Goal: Transaction & Acquisition: Purchase product/service

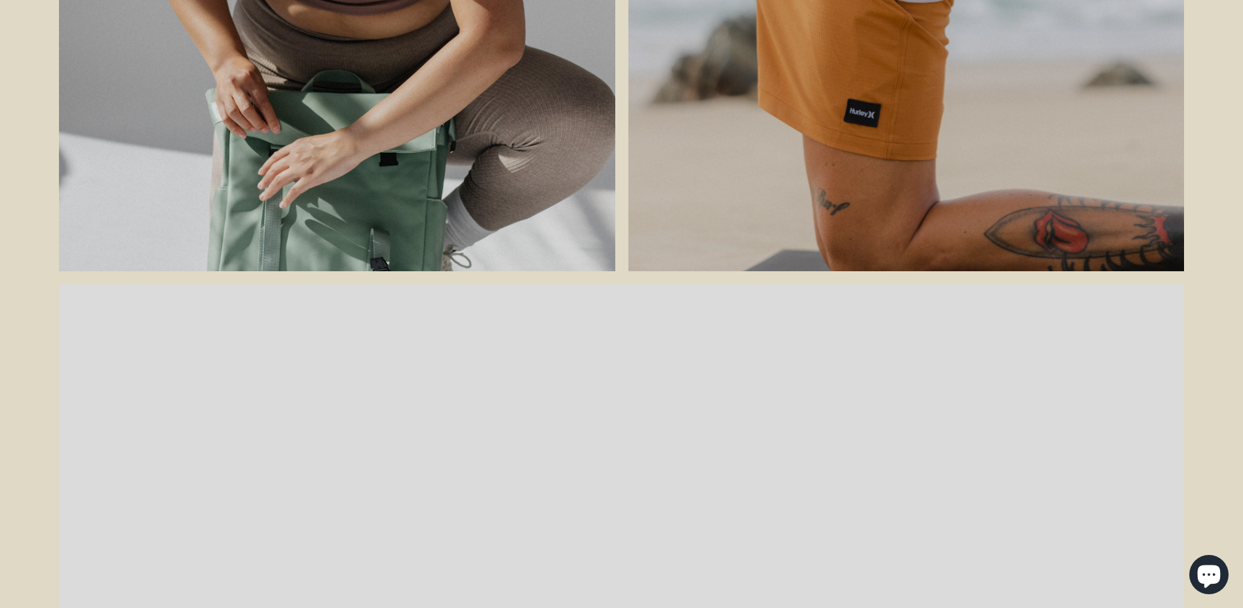
scroll to position [1834, 0]
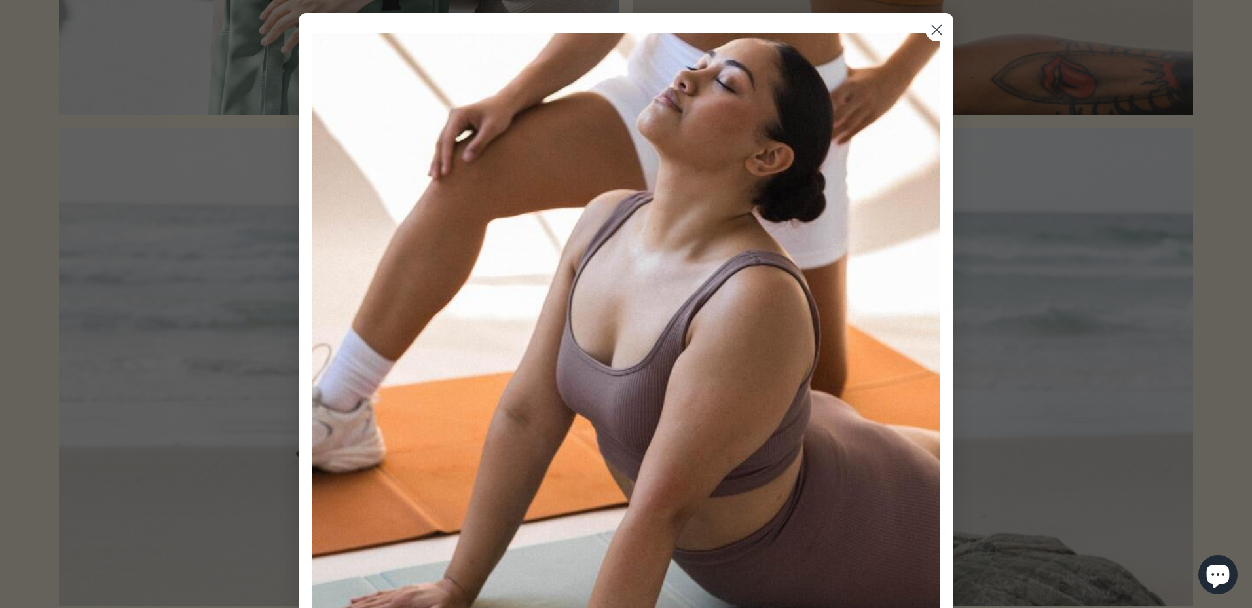
click at [939, 103] on div "Close dialog Sign up for exclusive offers, VIP launches and more! Be the first …" at bounding box center [626, 491] width 655 height 956
click at [935, 30] on circle "Close dialog" at bounding box center [937, 30] width 22 height 22
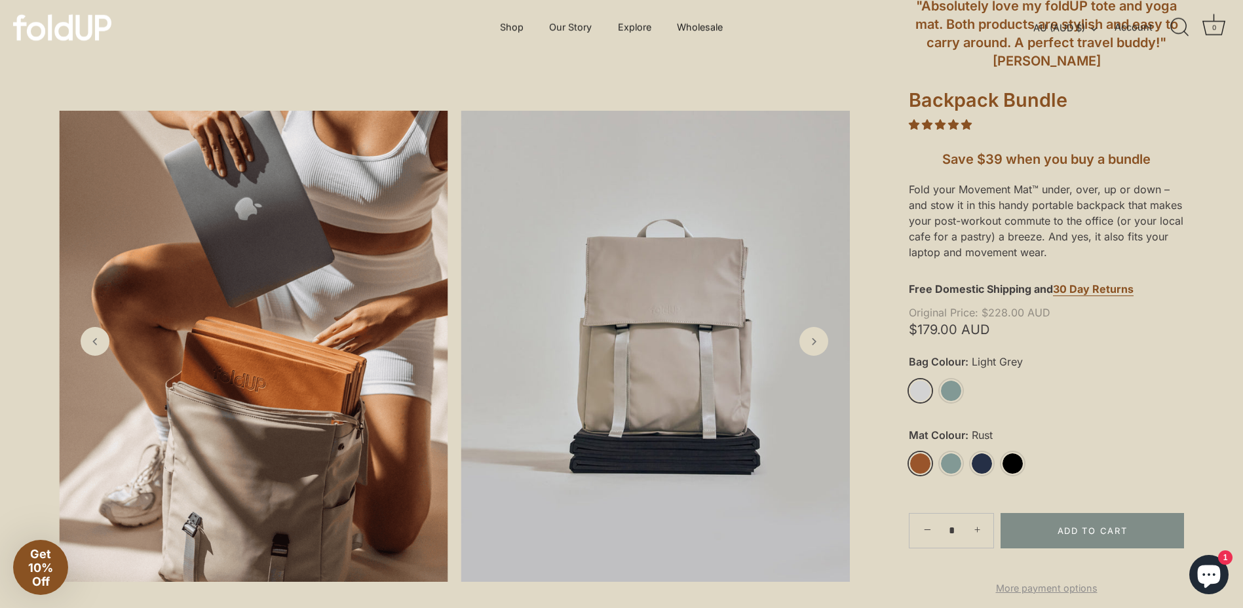
scroll to position [46, 0]
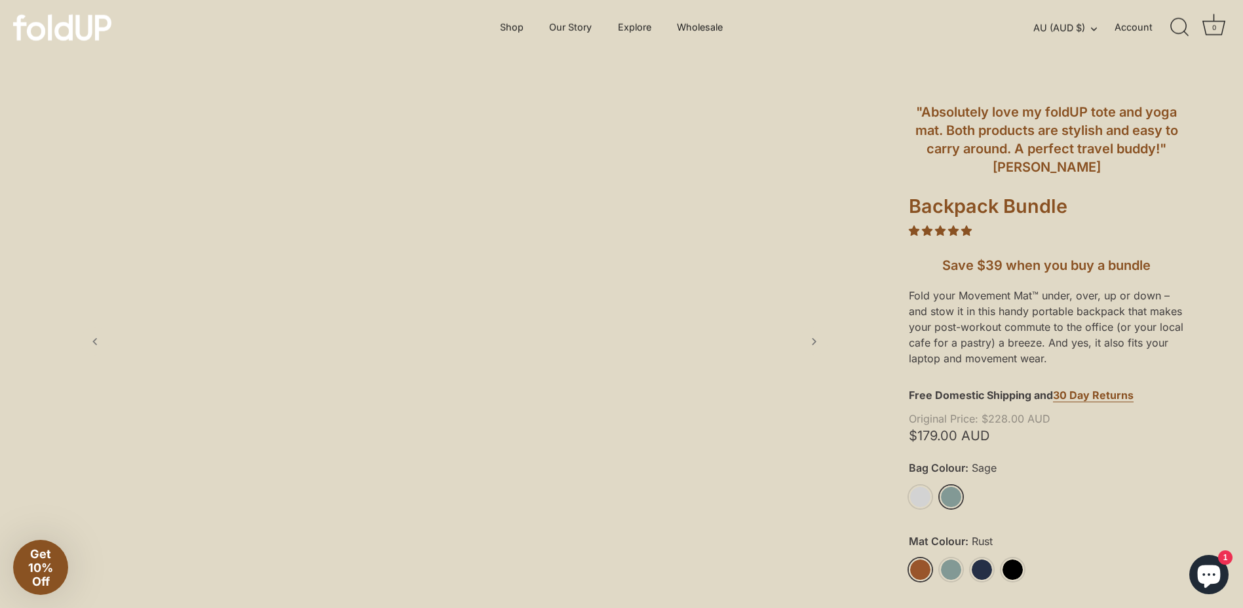
click at [953, 493] on link "Sage" at bounding box center [950, 496] width 23 height 23
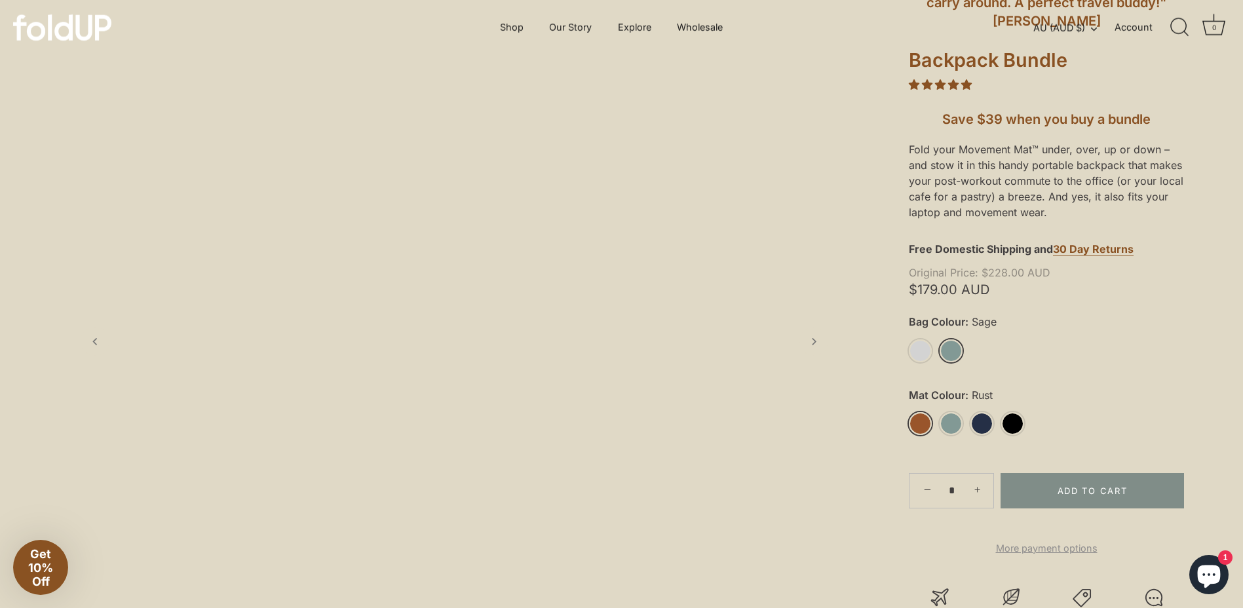
scroll to position [242, 0]
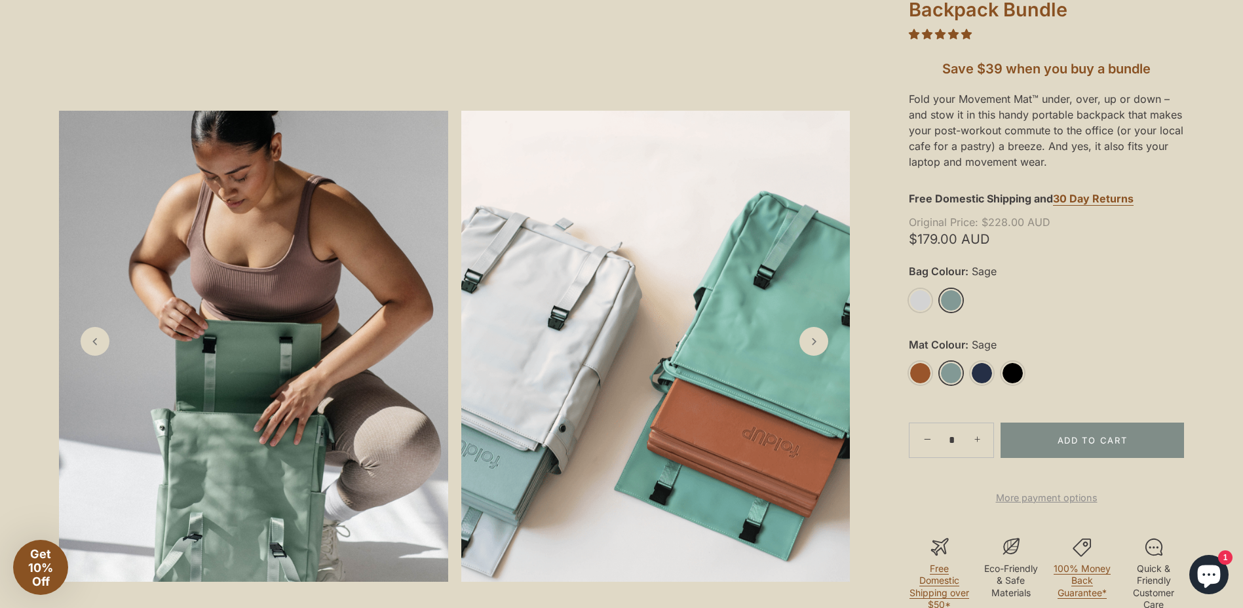
click at [954, 368] on link "Sage" at bounding box center [950, 373] width 23 height 23
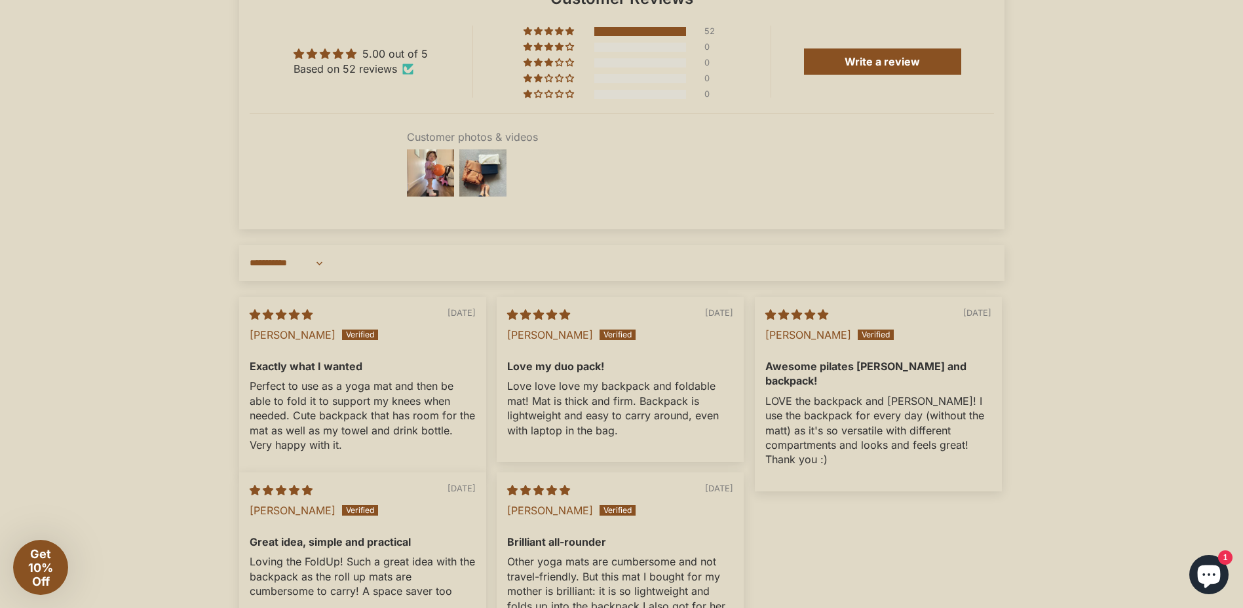
scroll to position [2928, 0]
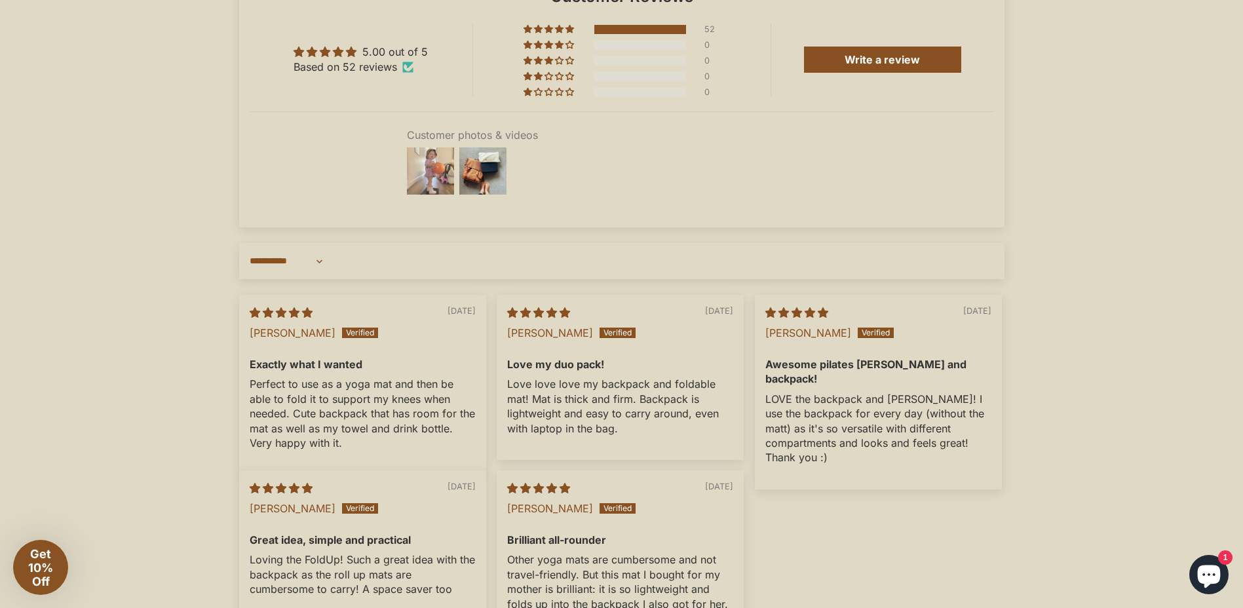
click at [444, 191] on img at bounding box center [430, 171] width 52 height 52
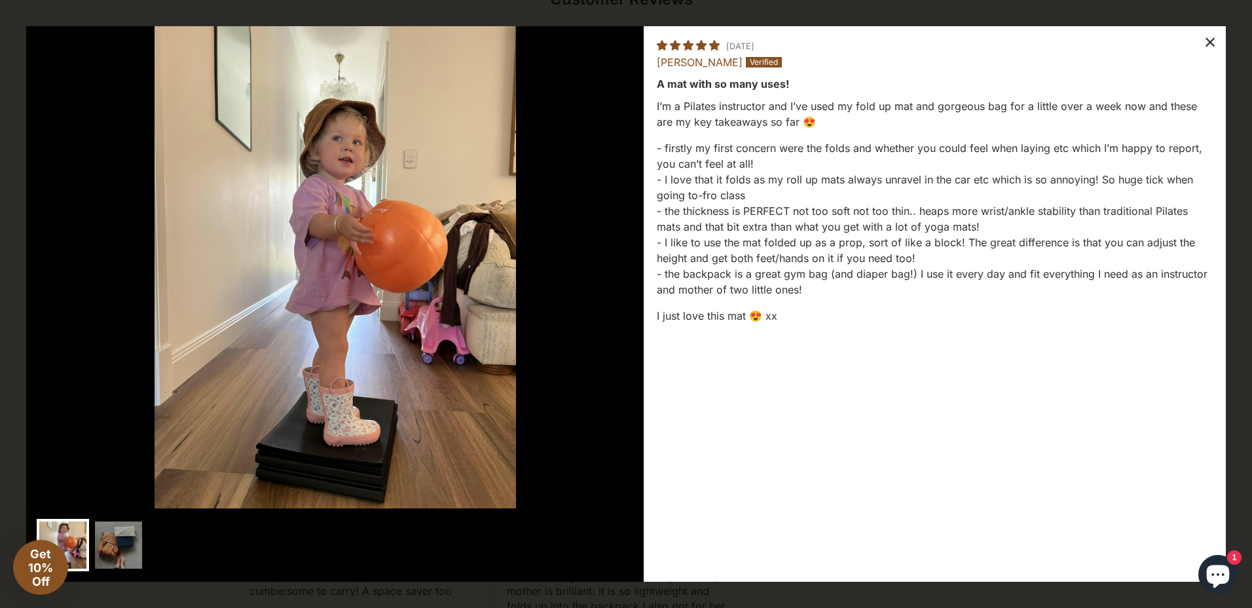
click at [1217, 41] on div "×" at bounding box center [1210, 41] width 31 height 31
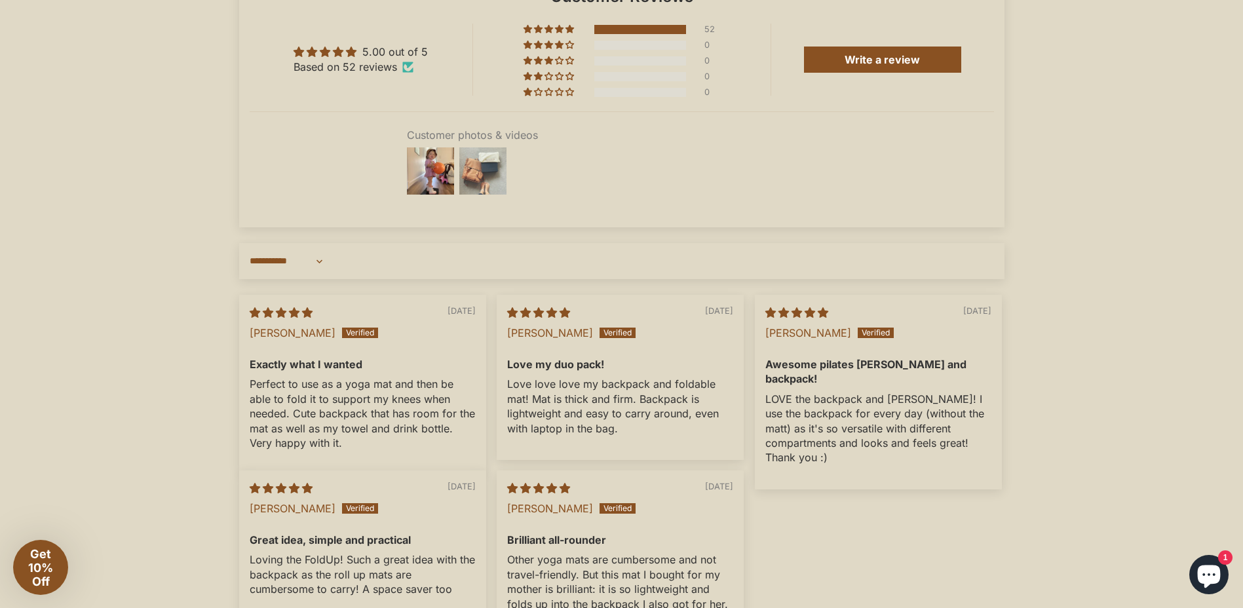
click at [478, 178] on img at bounding box center [483, 171] width 52 height 52
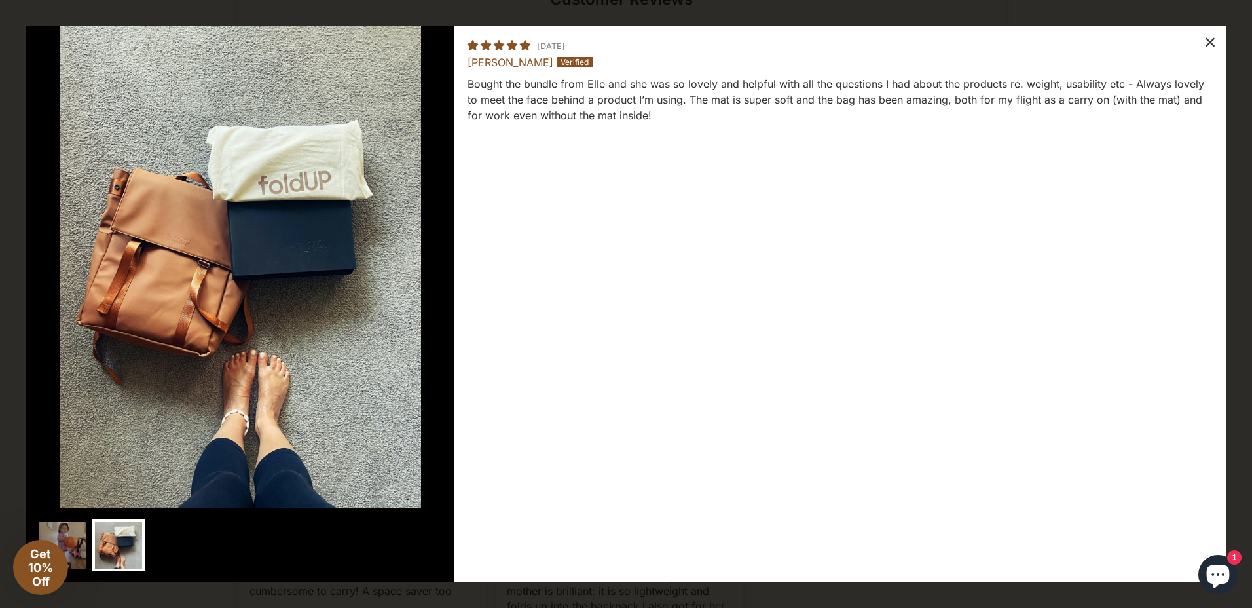
click at [1209, 45] on div "×" at bounding box center [1210, 41] width 31 height 31
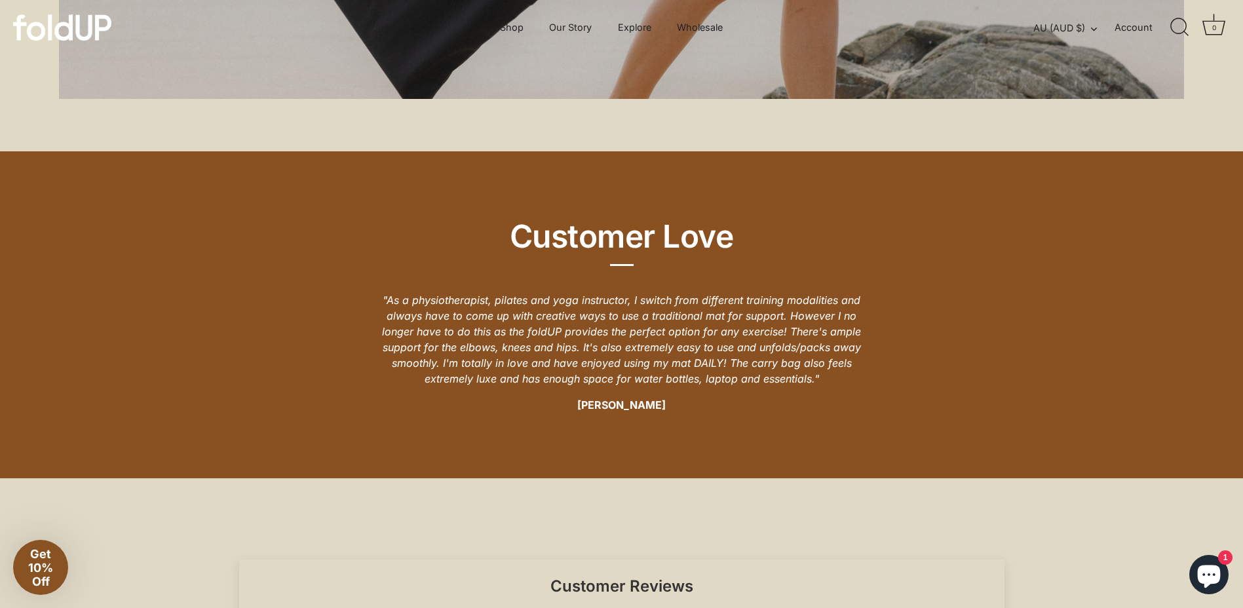
scroll to position [2273, 0]
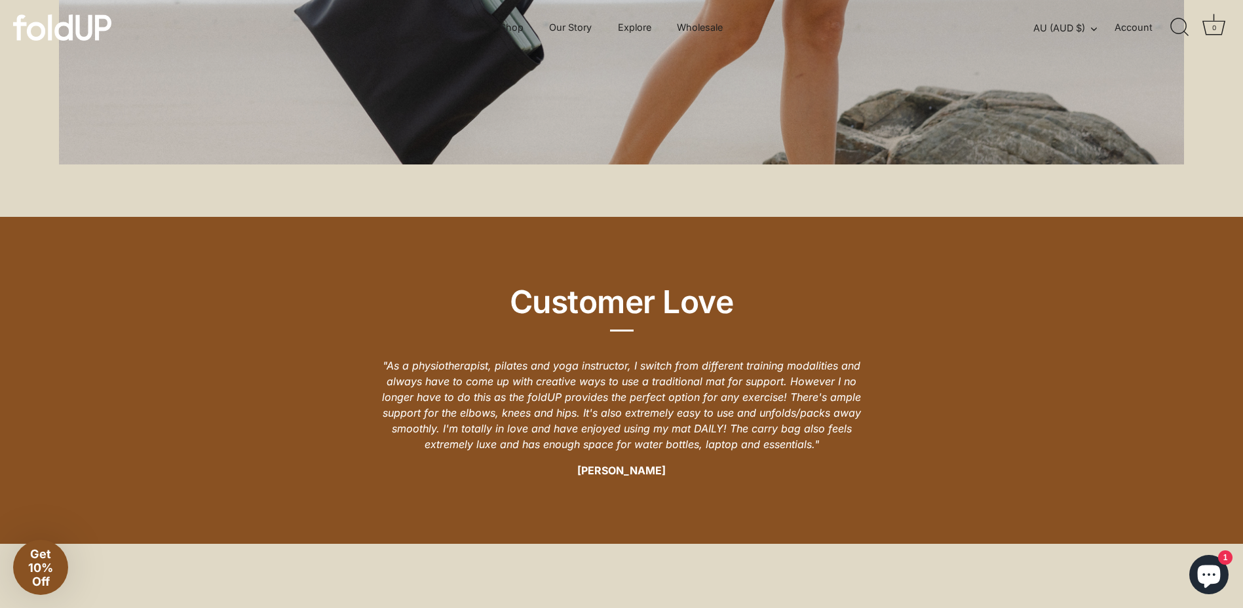
drag, startPoint x: 666, startPoint y: 443, endPoint x: 952, endPoint y: 432, distance: 287.1
click at [952, 432] on div "Customer Love "As a physiotherapist, pilates and yoga instructor, I switch from…" at bounding box center [621, 380] width 1243 height 327
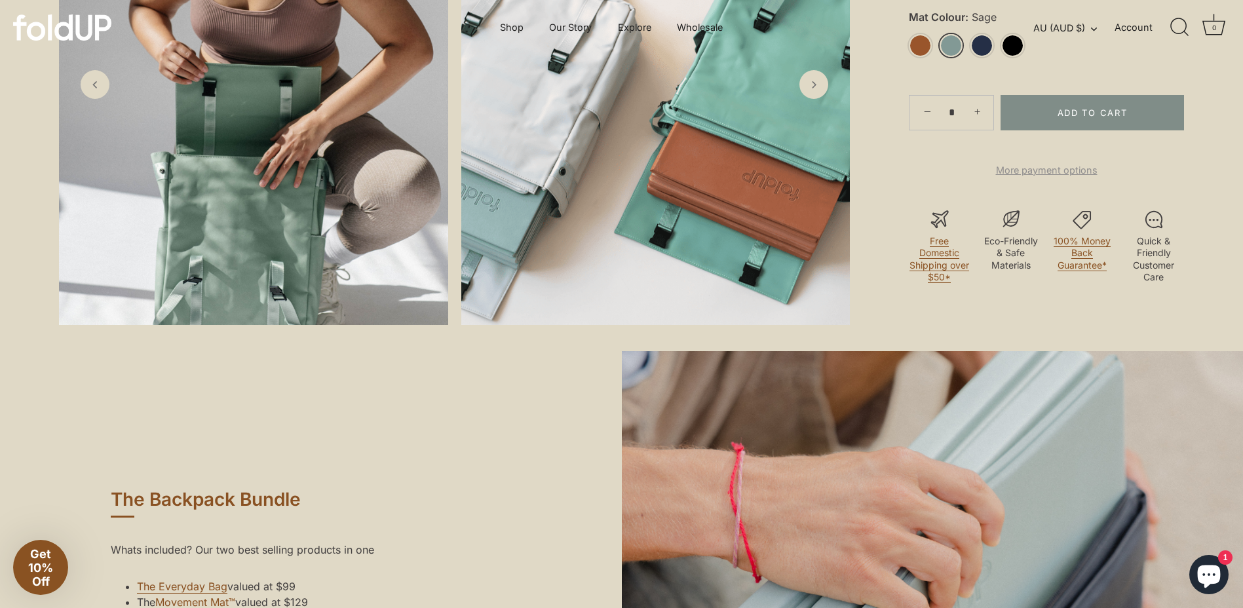
scroll to position [373, 0]
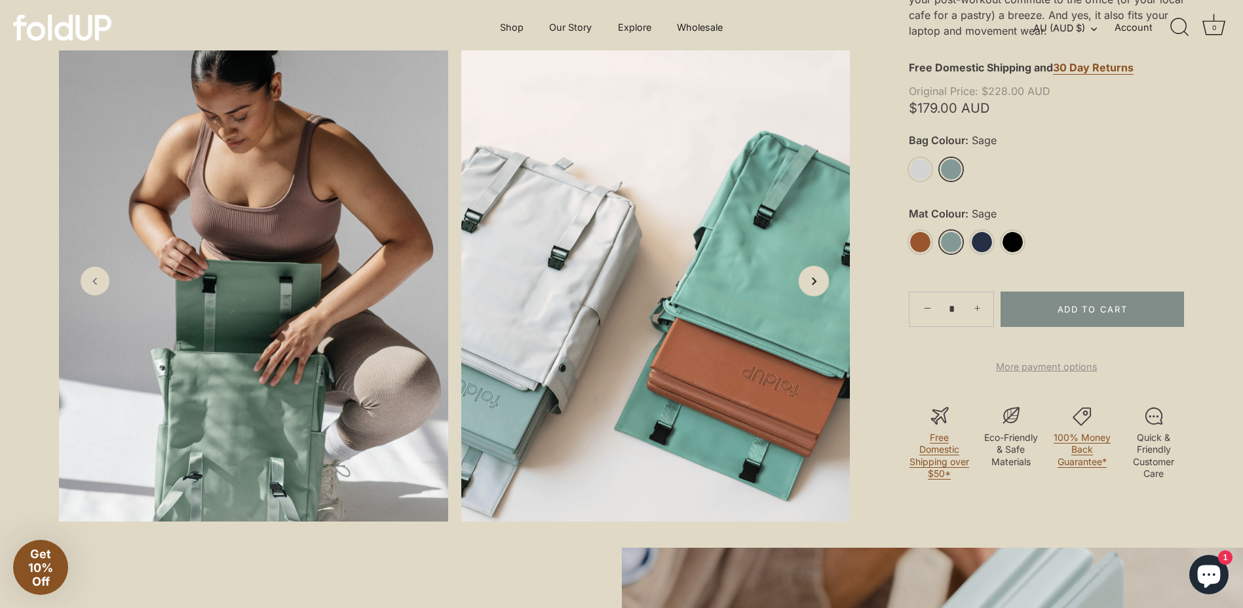
click at [807, 288] on icon "Next slide" at bounding box center [813, 281] width 14 height 14
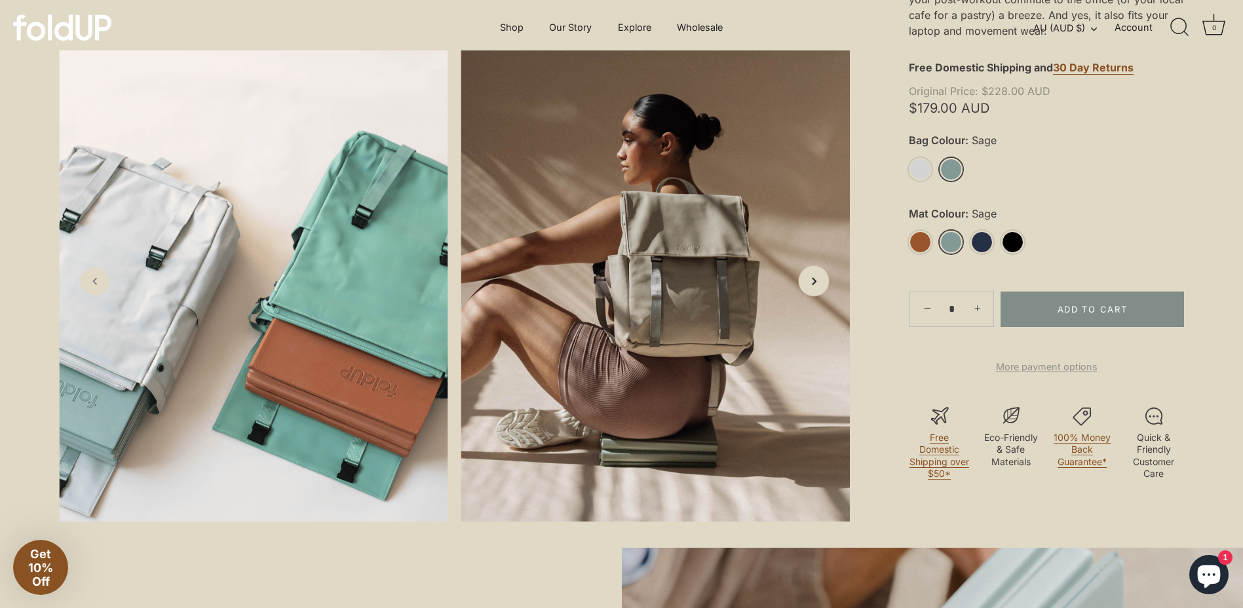
click at [807, 288] on icon "Next slide" at bounding box center [813, 281] width 14 height 14
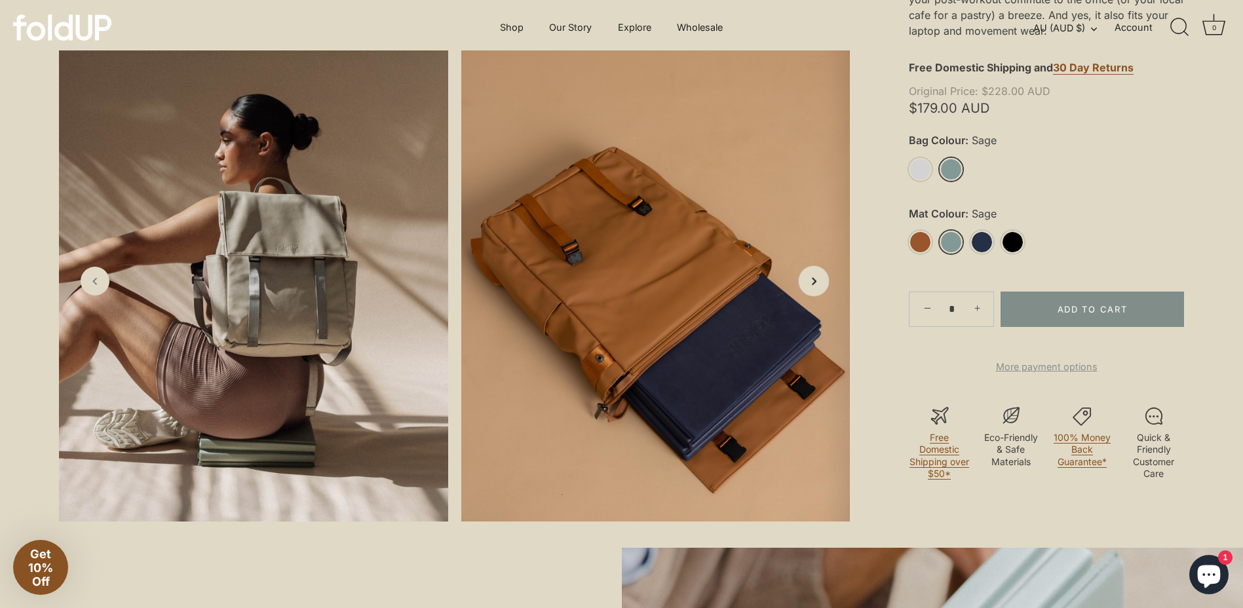
click at [807, 288] on icon "Next slide" at bounding box center [813, 281] width 14 height 14
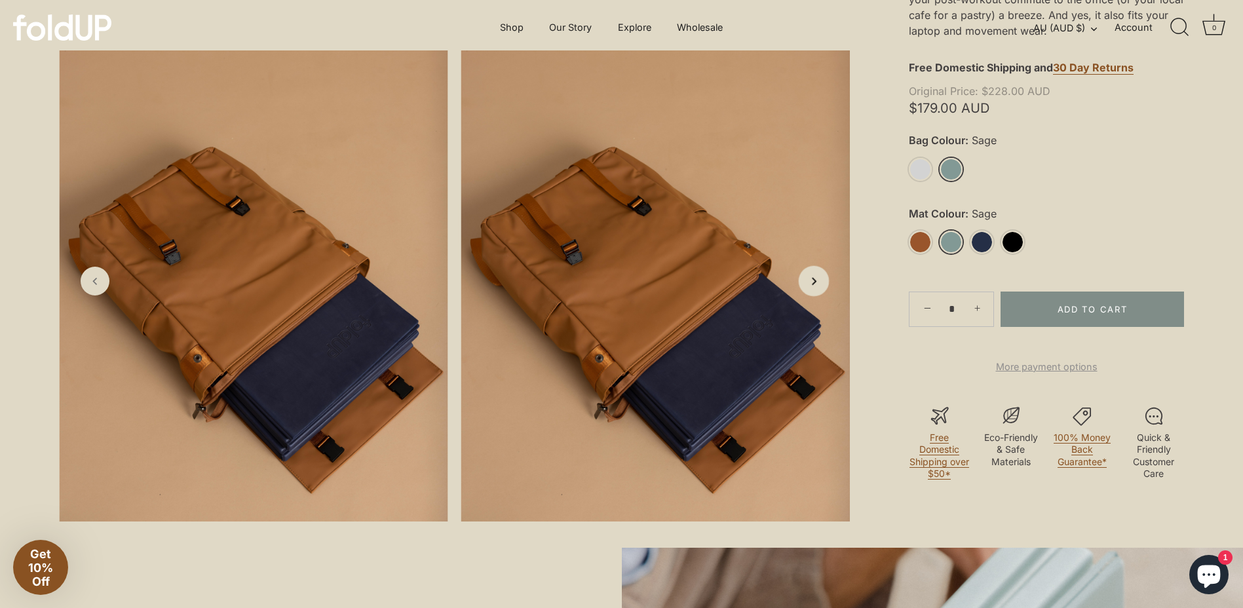
click at [807, 288] on icon "Next slide" at bounding box center [813, 281] width 14 height 14
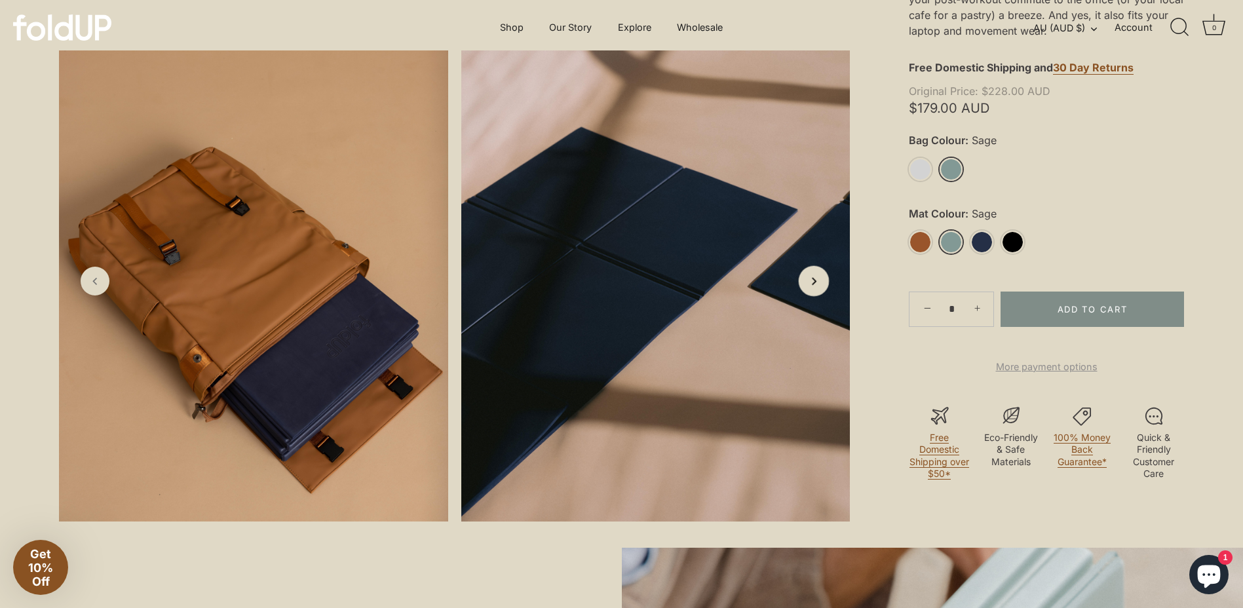
click at [807, 288] on icon "Next slide" at bounding box center [813, 281] width 14 height 14
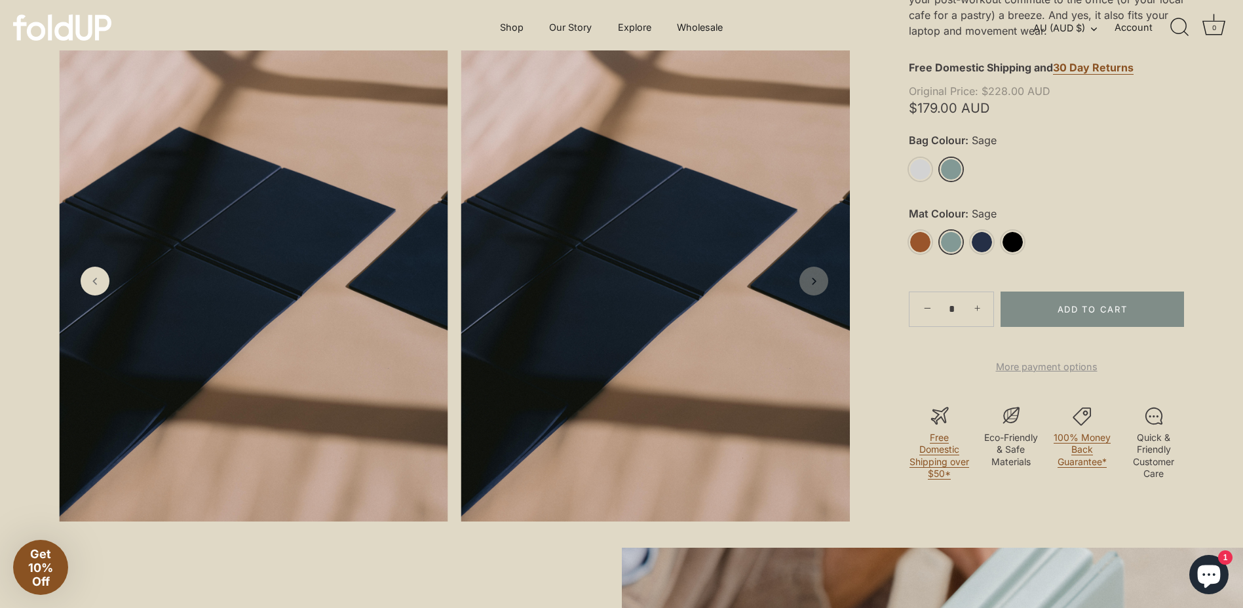
click at [807, 287] on icon "Next slide" at bounding box center [813, 280] width 13 height 13
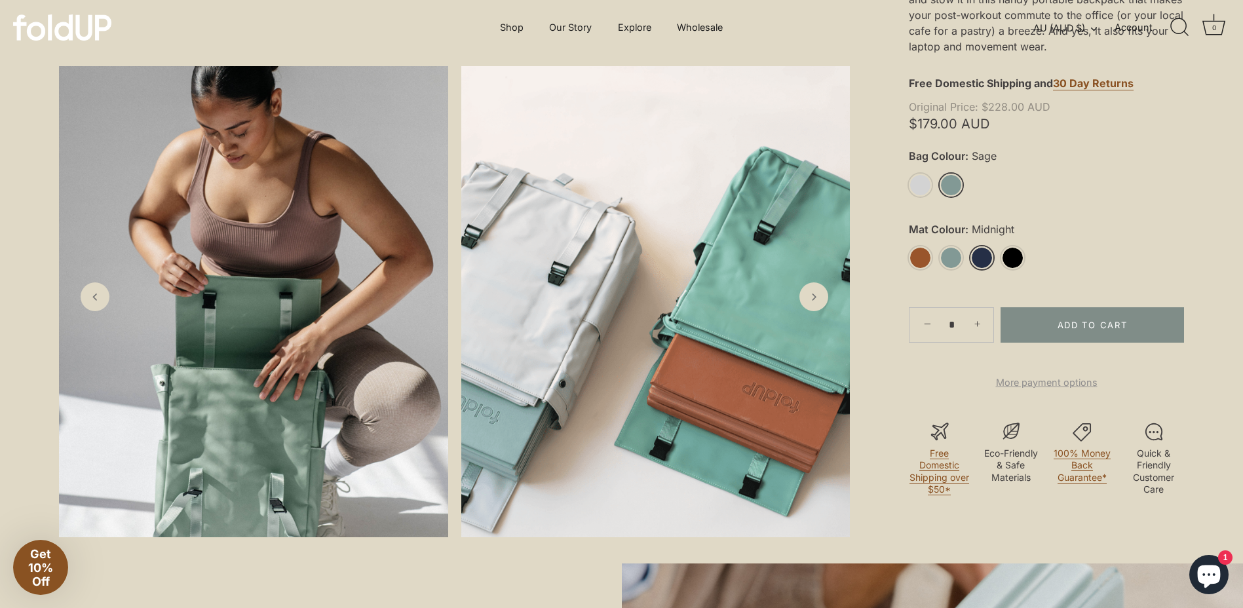
scroll to position [242, 0]
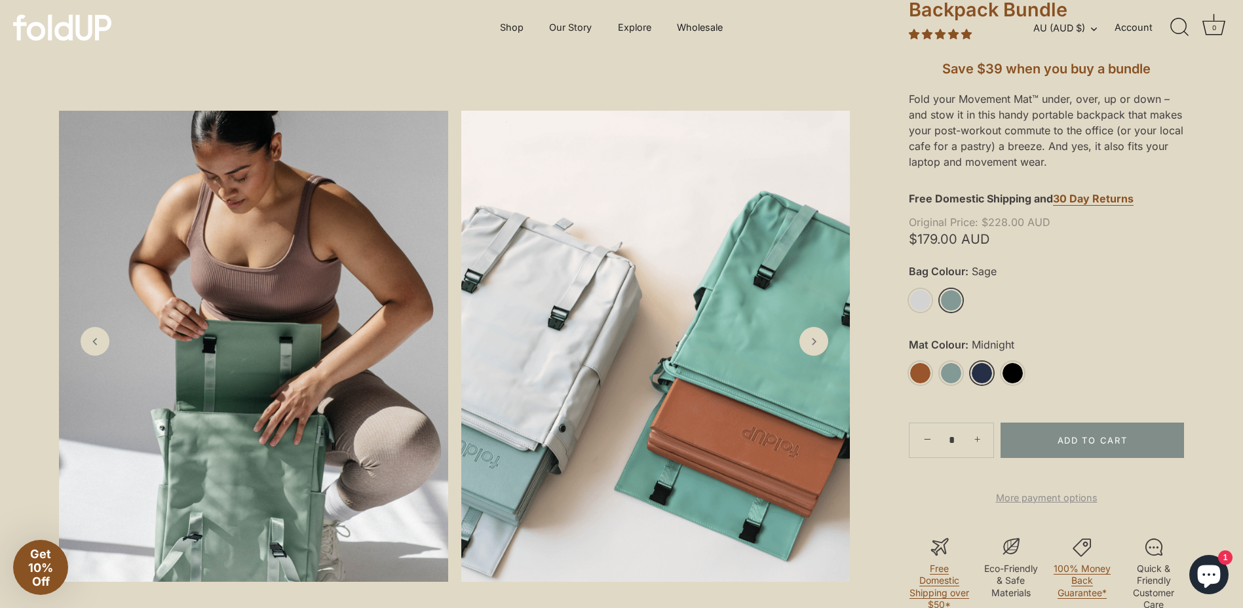
click at [983, 371] on link "Midnight" at bounding box center [981, 373] width 23 height 23
click at [1020, 373] on link "Black" at bounding box center [1012, 373] width 23 height 23
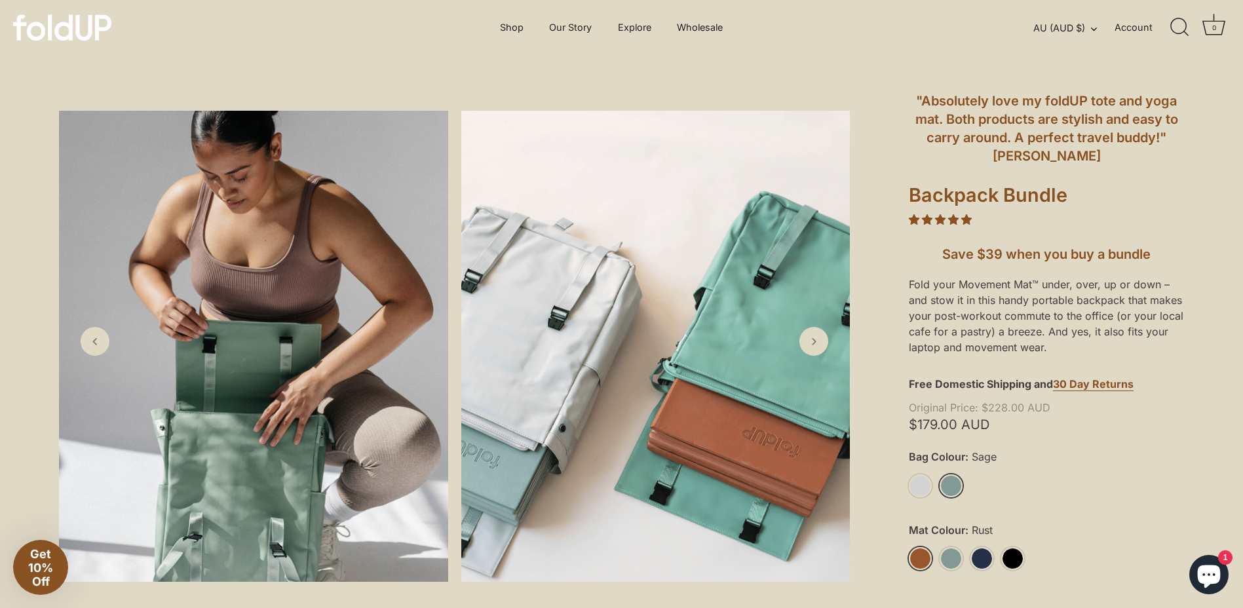
scroll to position [46, 0]
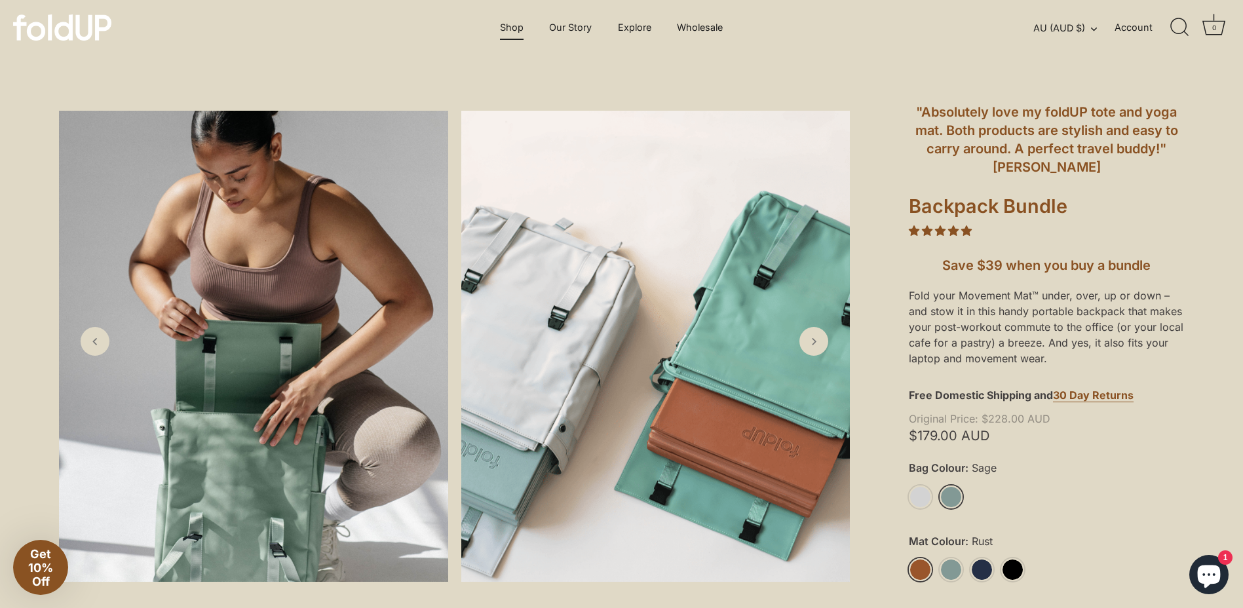
click at [512, 34] on link "Shop" at bounding box center [512, 27] width 47 height 25
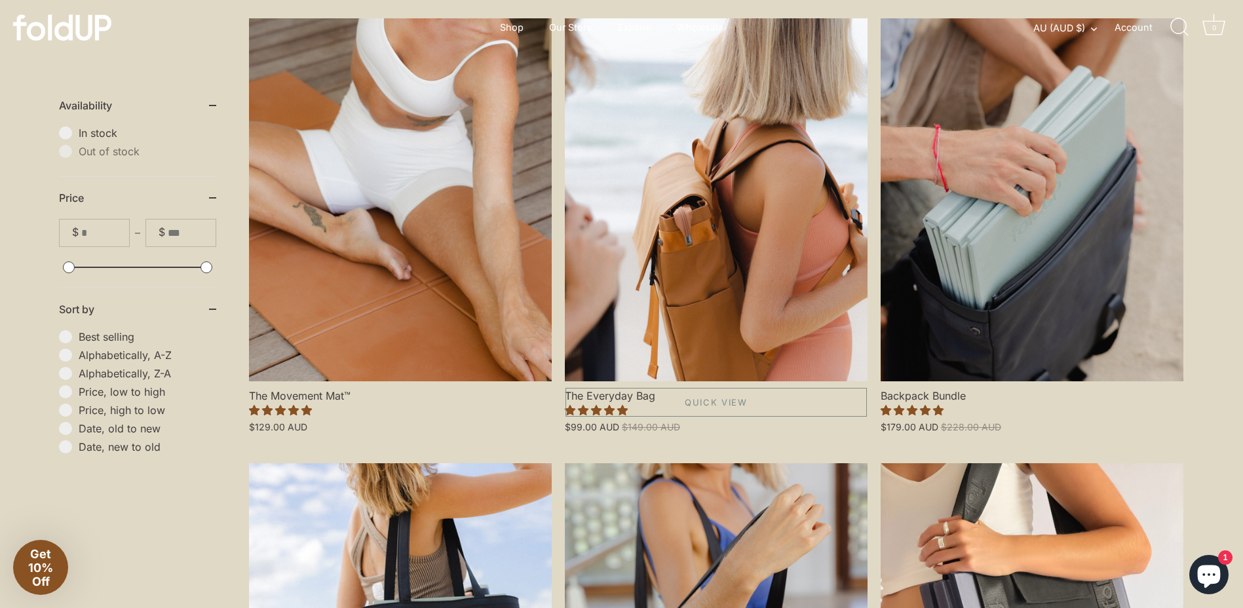
scroll to position [262, 0]
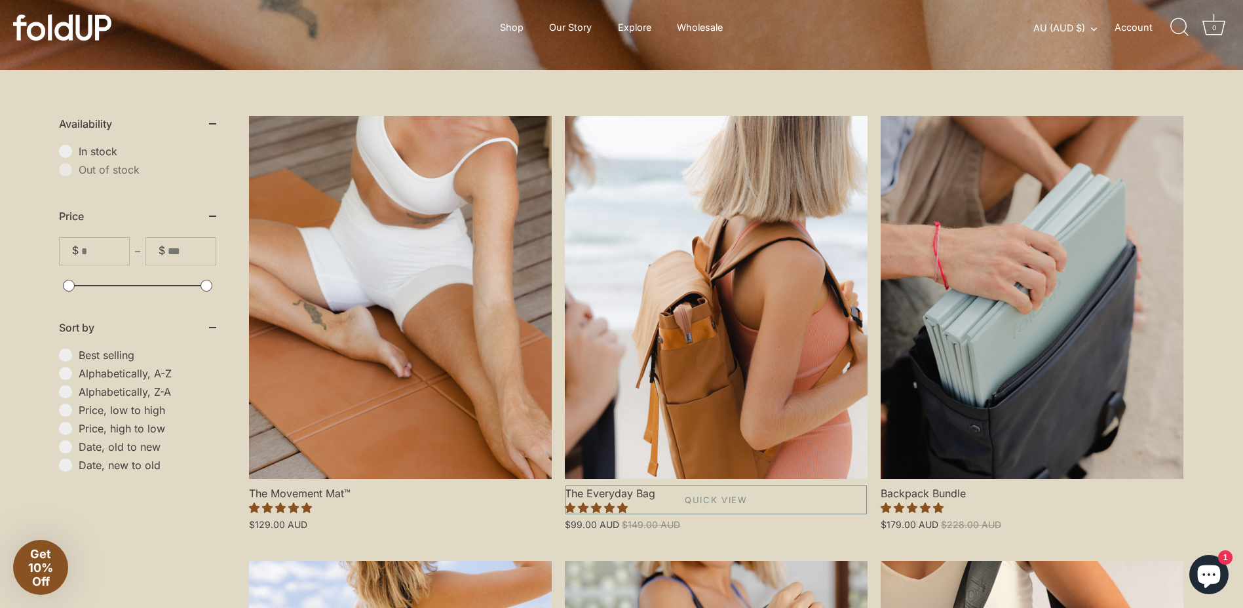
click at [744, 297] on link "The Everyday Bag" at bounding box center [716, 297] width 303 height 363
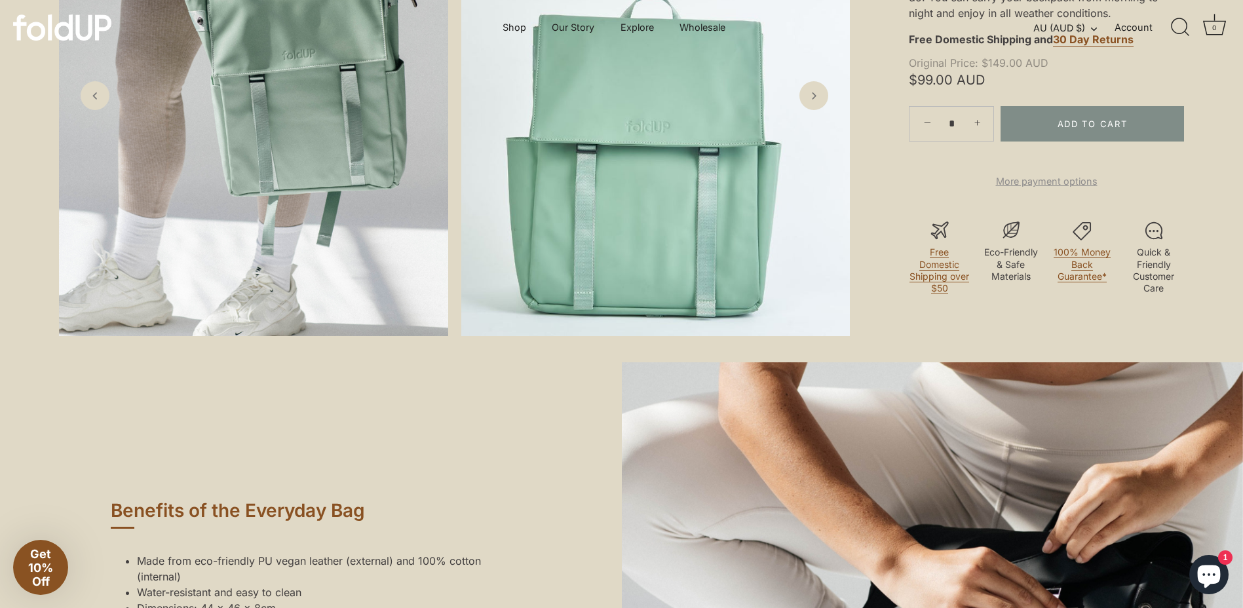
scroll to position [188, 0]
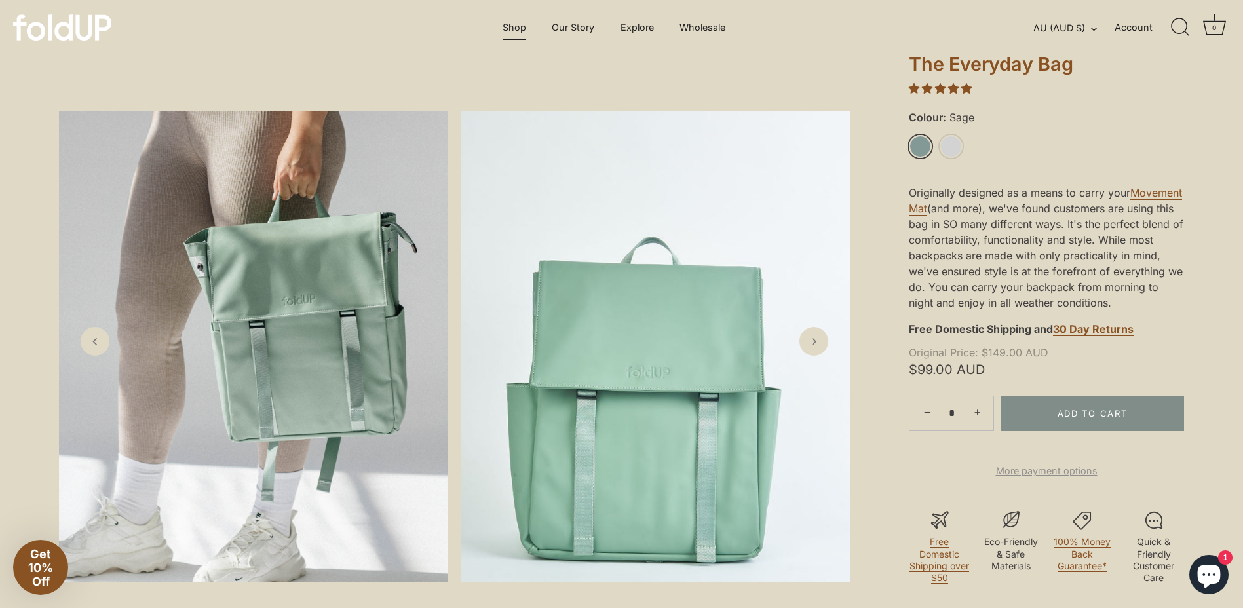
click at [506, 30] on link "Shop" at bounding box center [514, 27] width 47 height 25
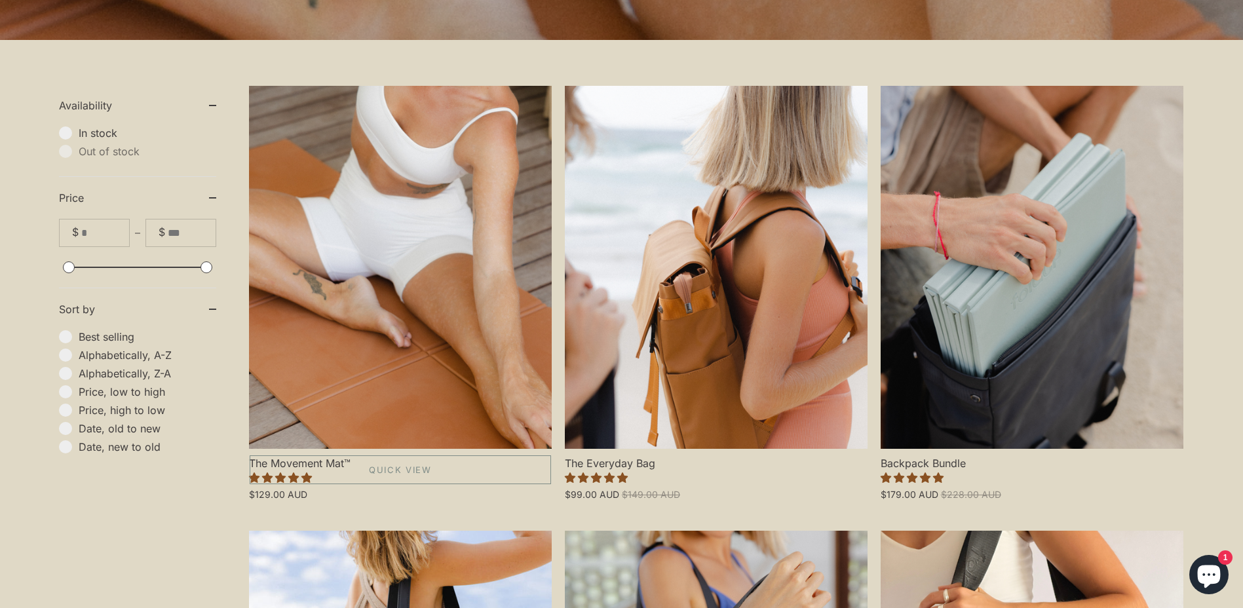
scroll to position [393, 0]
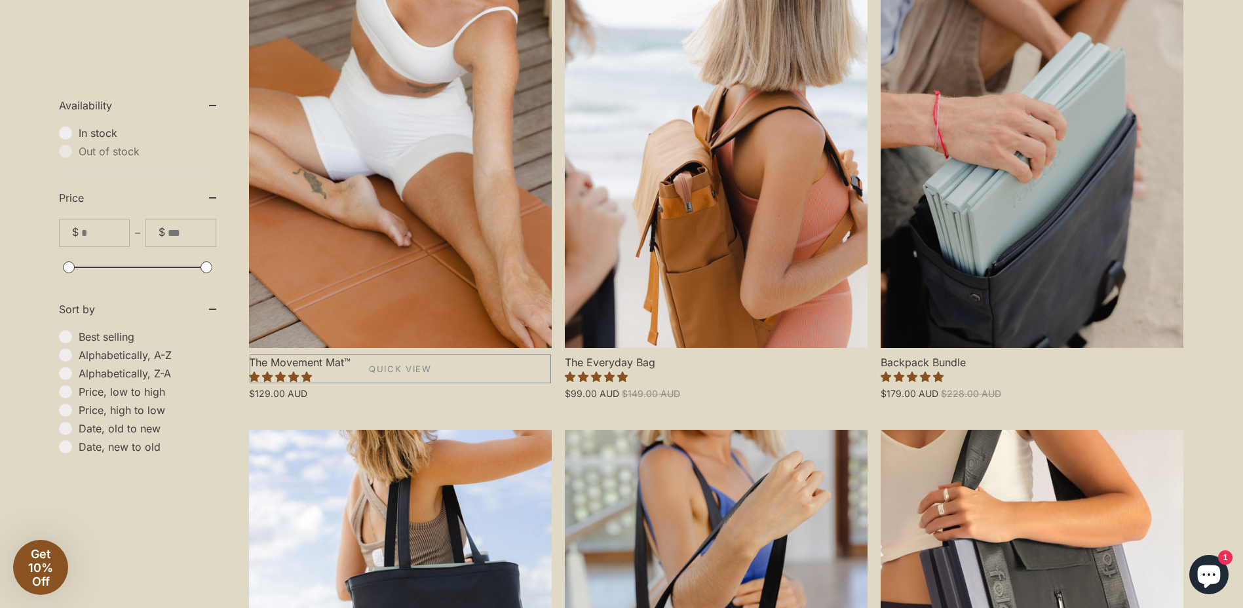
click at [422, 329] on link "The Movement Mat™" at bounding box center [400, 166] width 303 height 363
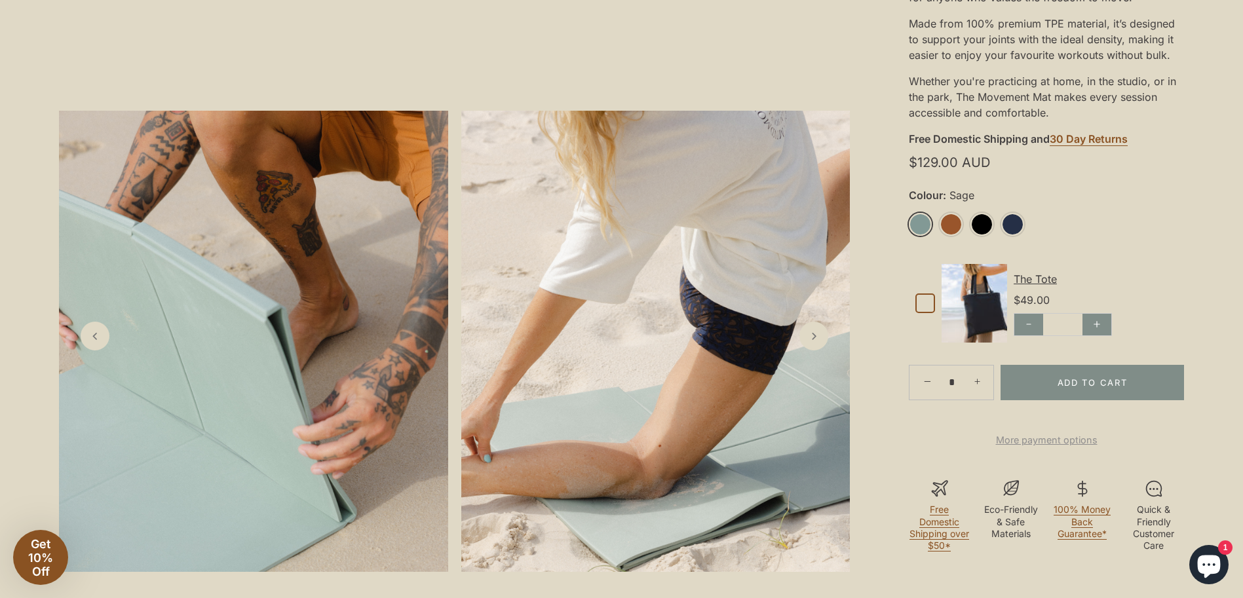
scroll to position [524, 0]
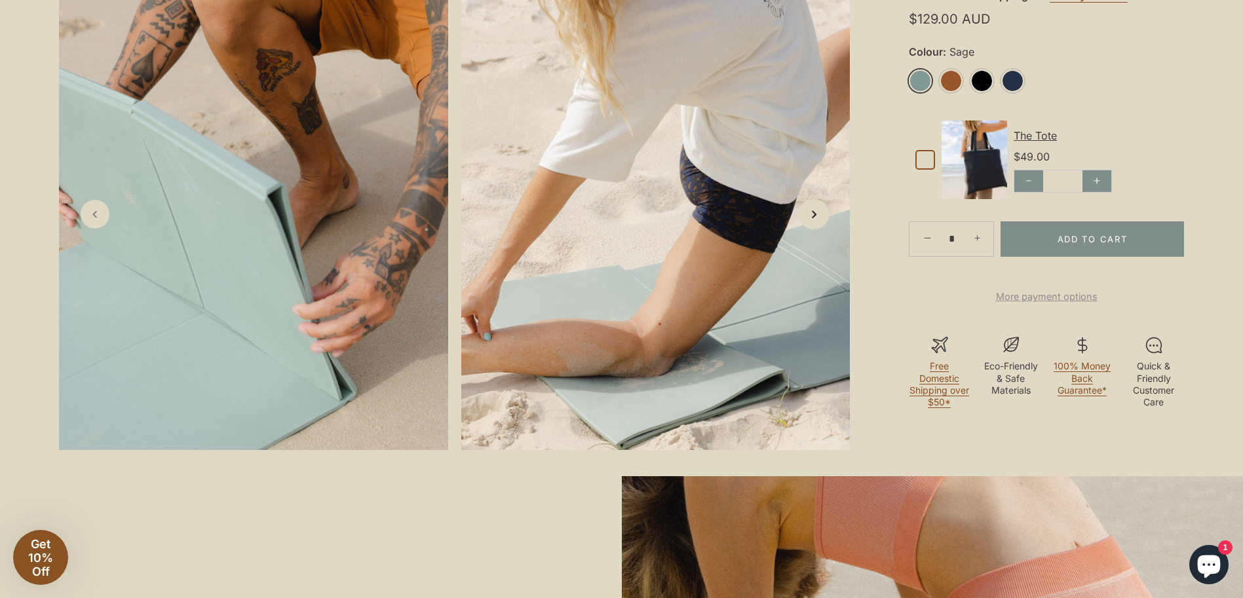
click at [810, 230] on link "Next slide" at bounding box center [814, 214] width 31 height 31
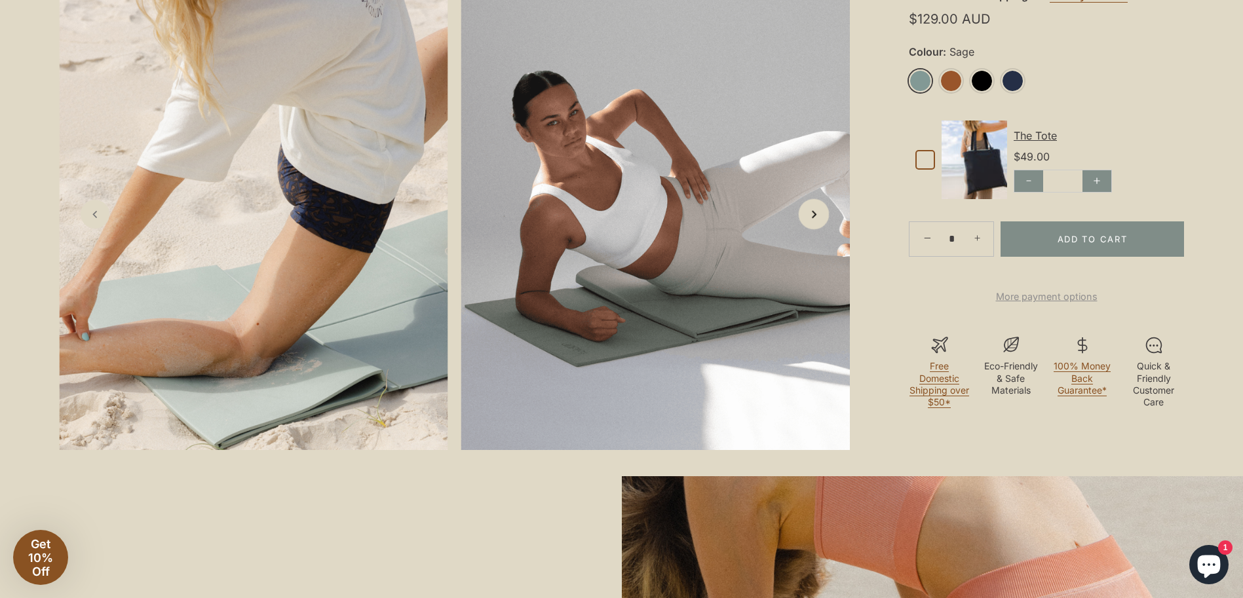
click at [810, 230] on link "Next slide" at bounding box center [814, 214] width 31 height 31
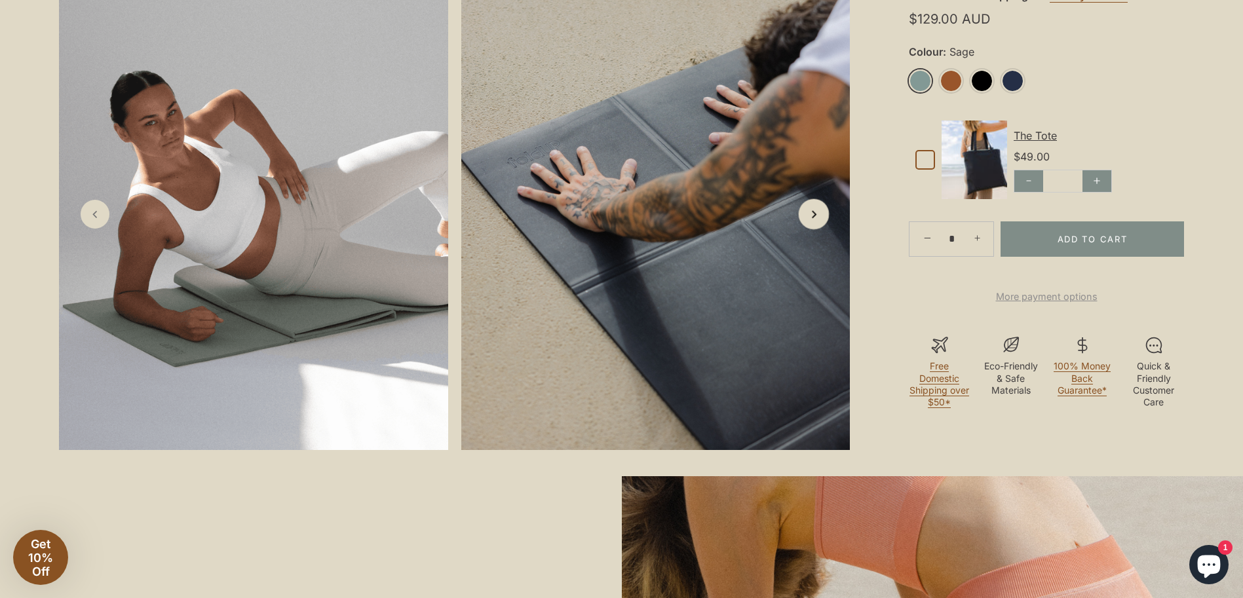
click at [810, 230] on link "Next slide" at bounding box center [814, 214] width 31 height 31
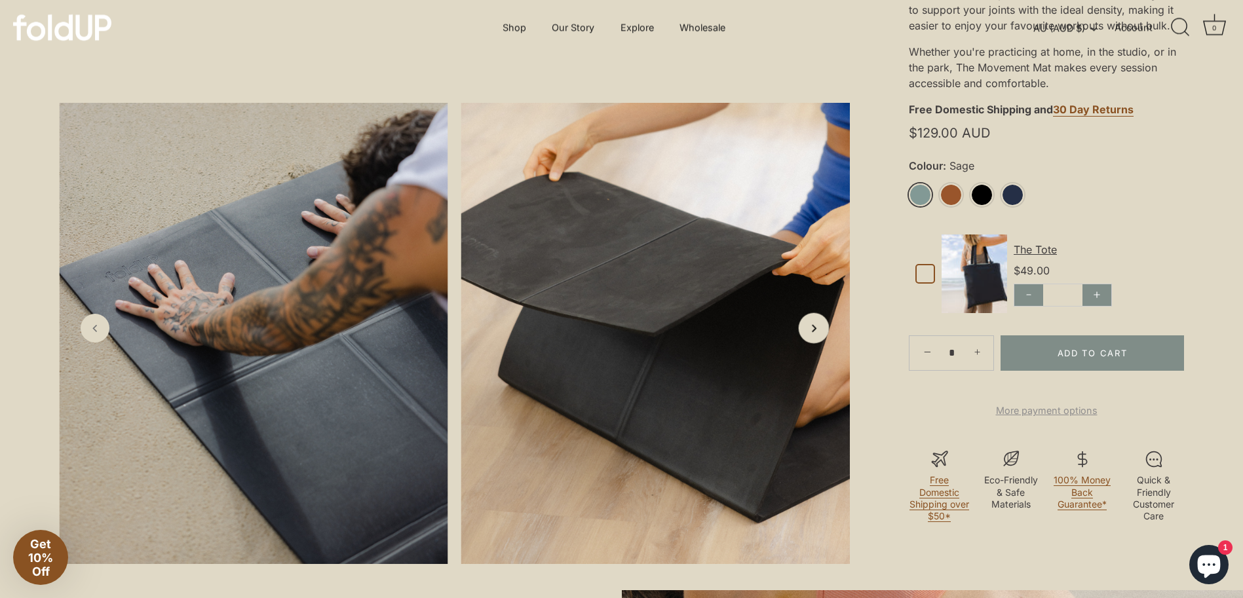
scroll to position [459, 0]
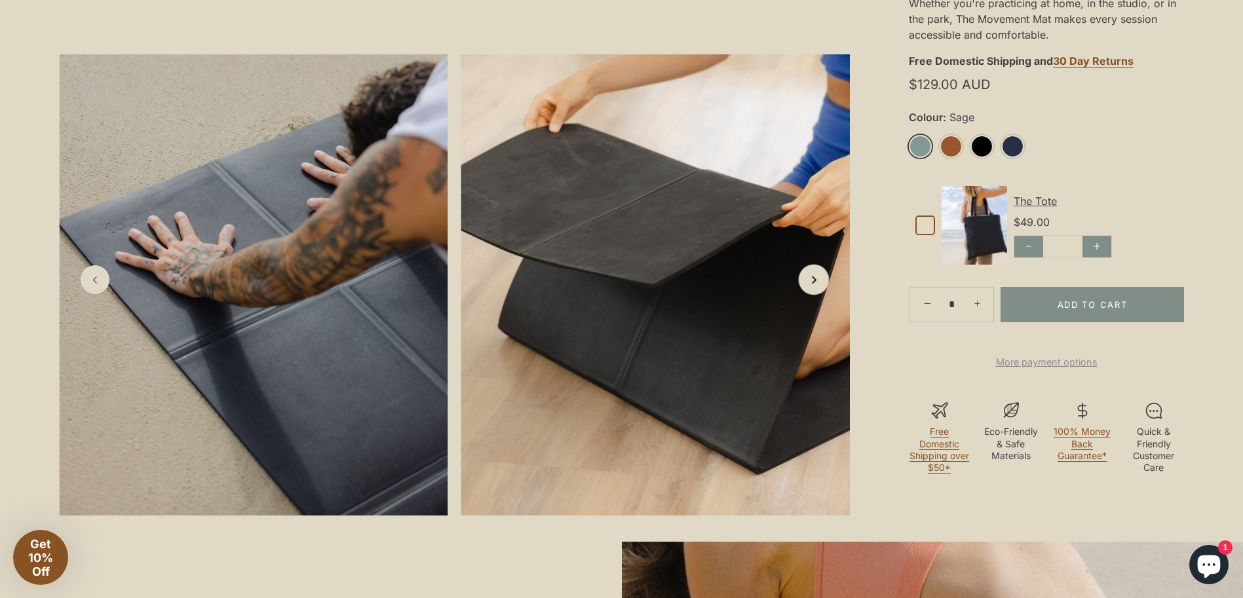
click at [810, 287] on icon "Next slide" at bounding box center [813, 280] width 14 height 14
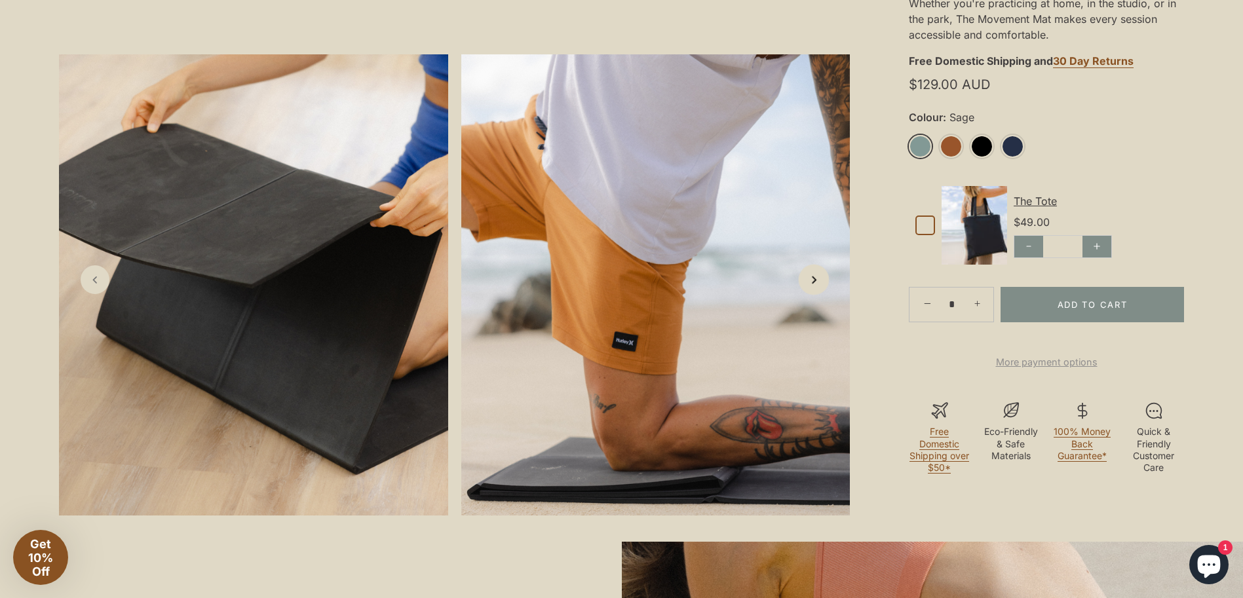
click at [818, 287] on icon "Next slide" at bounding box center [813, 280] width 14 height 14
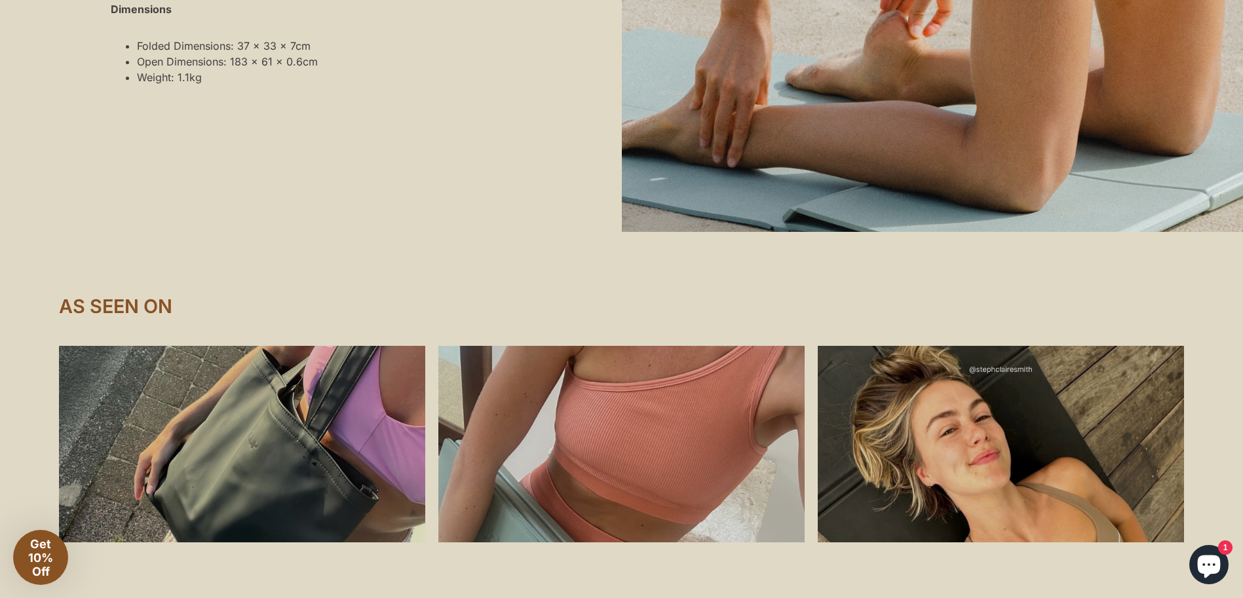
scroll to position [1638, 0]
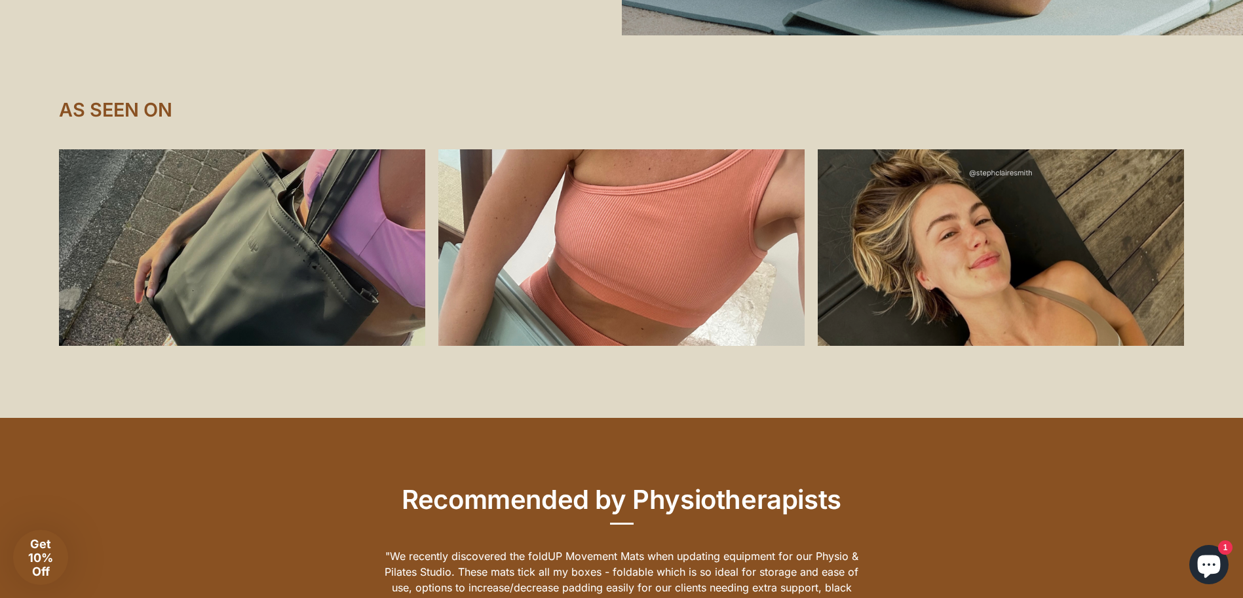
click at [618, 325] on div at bounding box center [621, 247] width 366 height 197
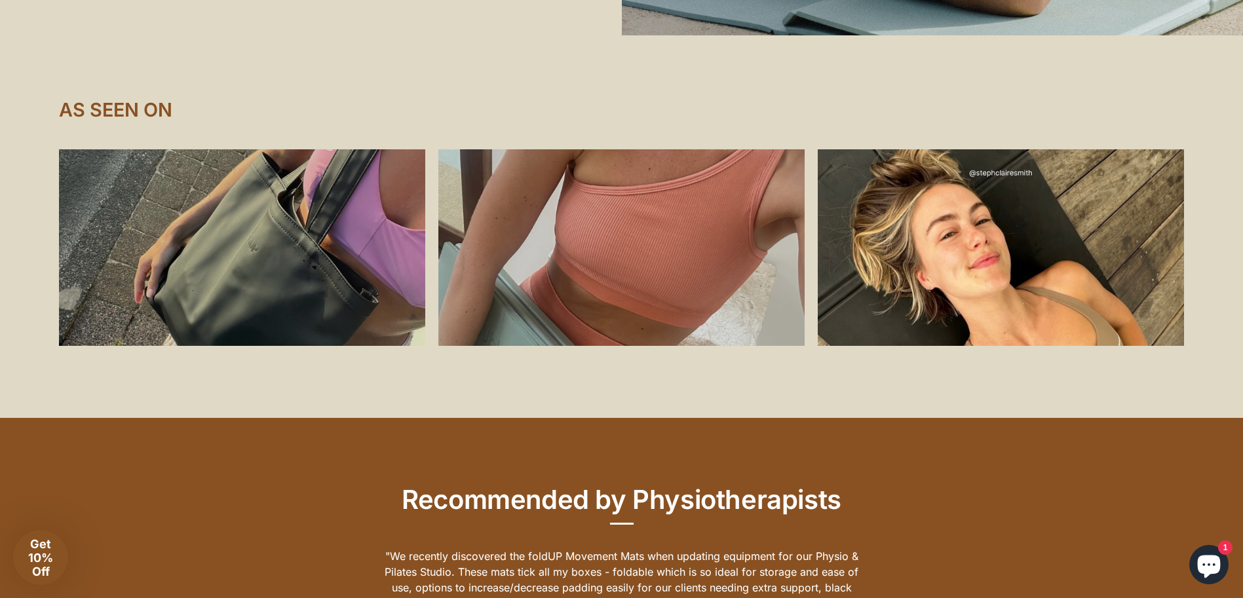
click at [991, 229] on div at bounding box center [1001, 247] width 366 height 197
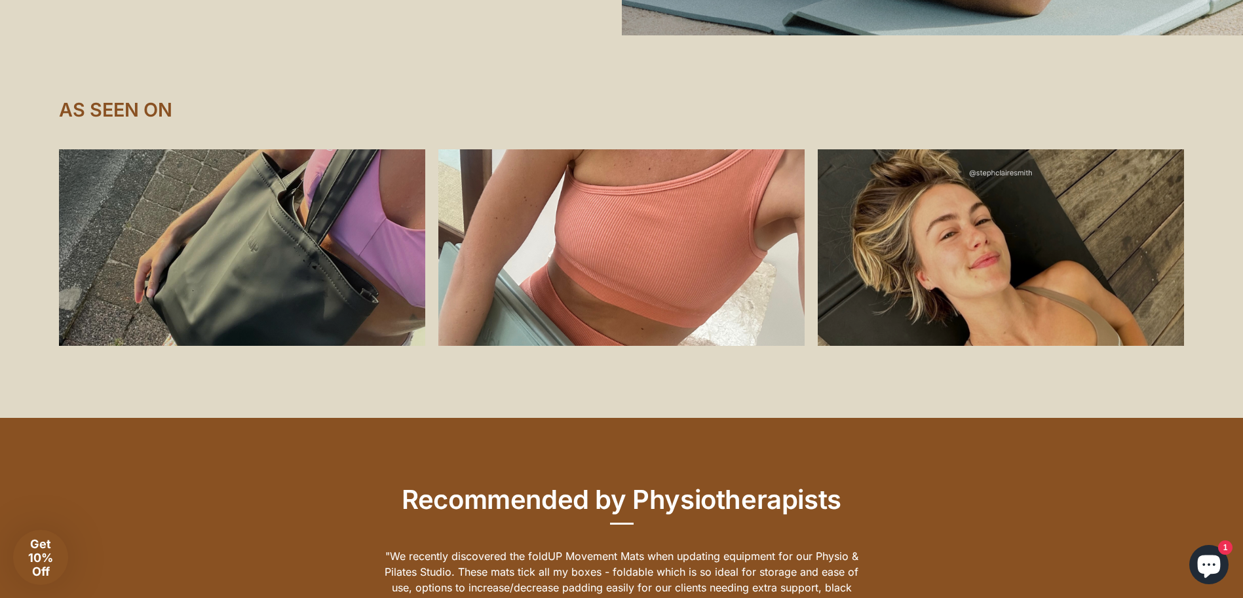
click at [752, 327] on div at bounding box center [621, 247] width 366 height 197
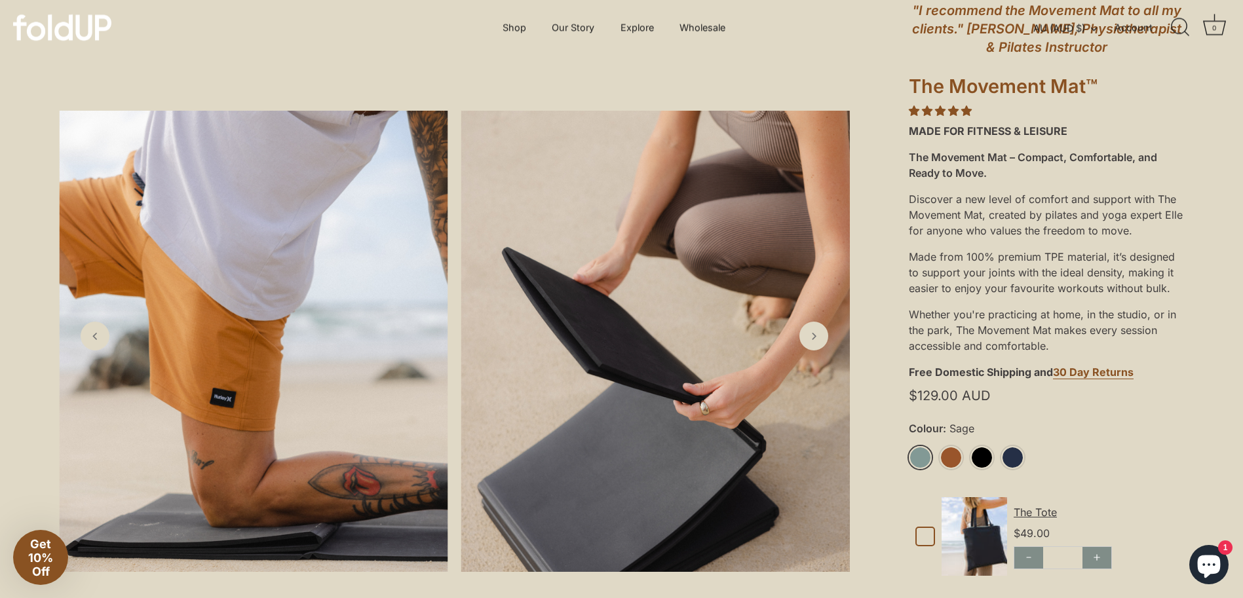
scroll to position [66, 0]
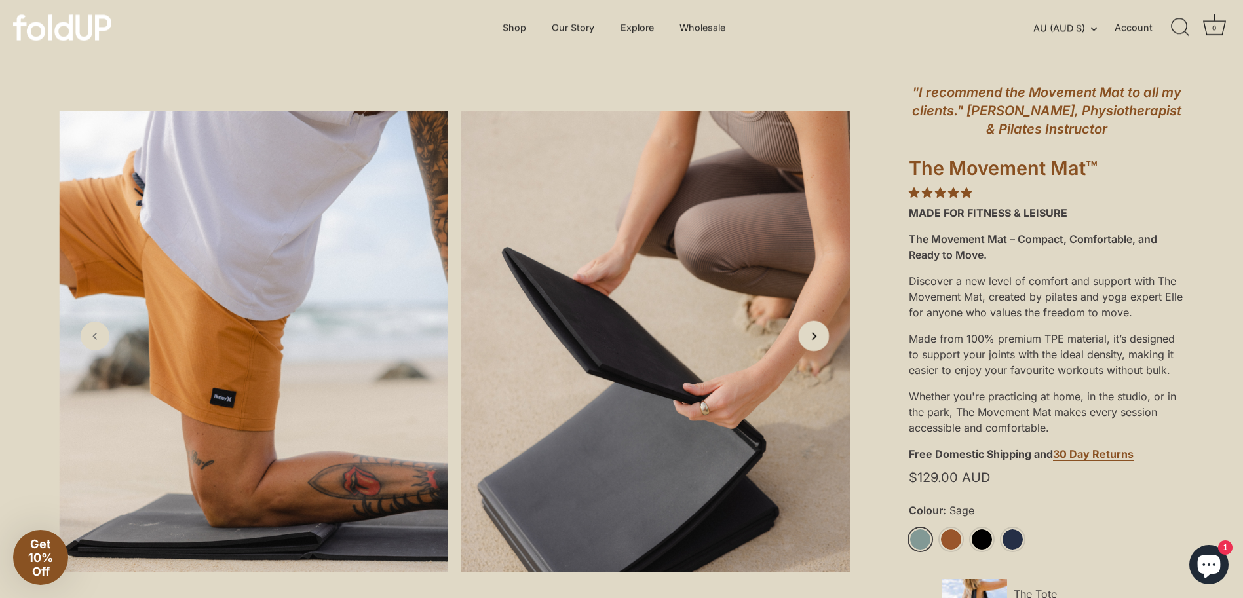
click at [818, 350] on link "Next slide" at bounding box center [814, 336] width 31 height 31
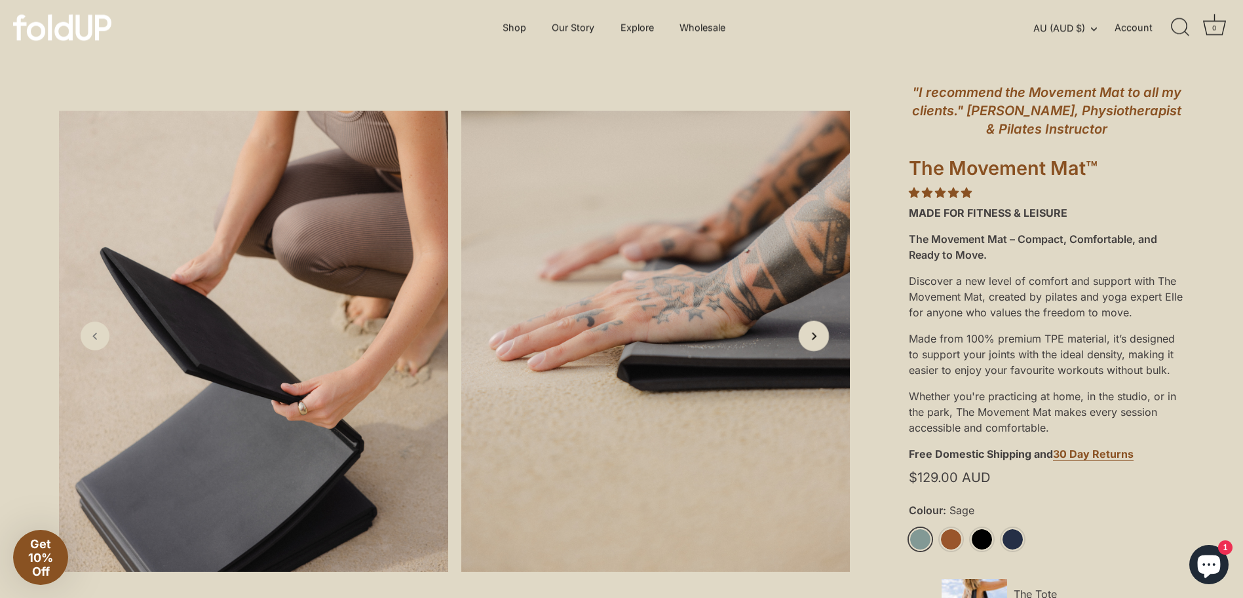
click at [818, 350] on link "Next slide" at bounding box center [814, 336] width 31 height 31
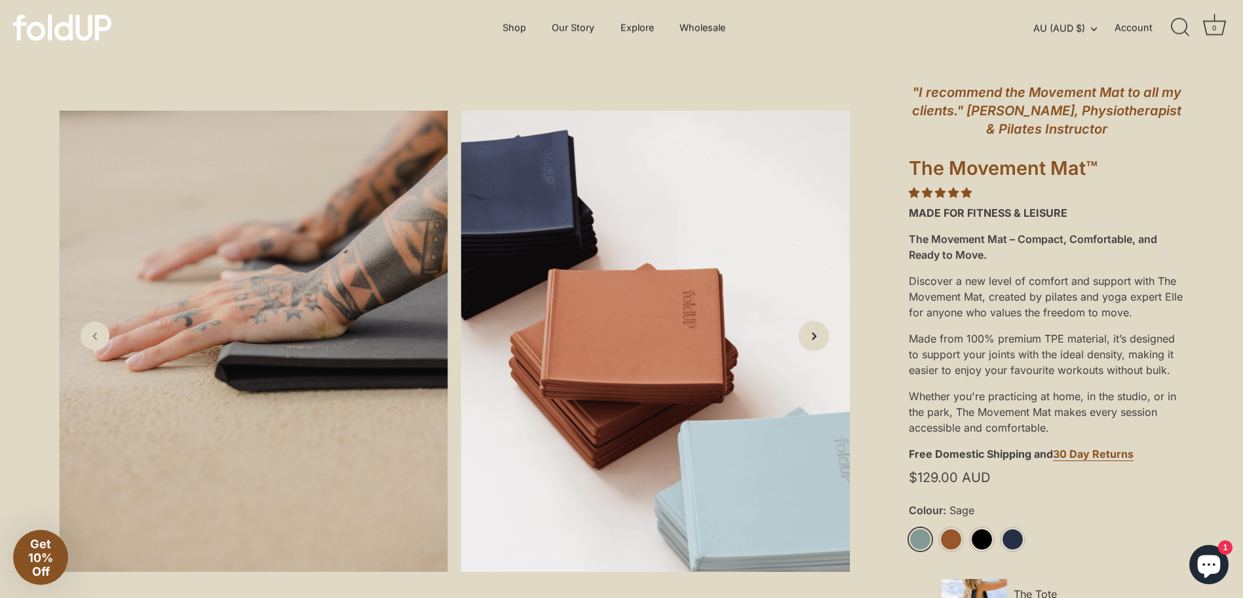
click at [818, 350] on link "Next slide" at bounding box center [814, 336] width 31 height 31
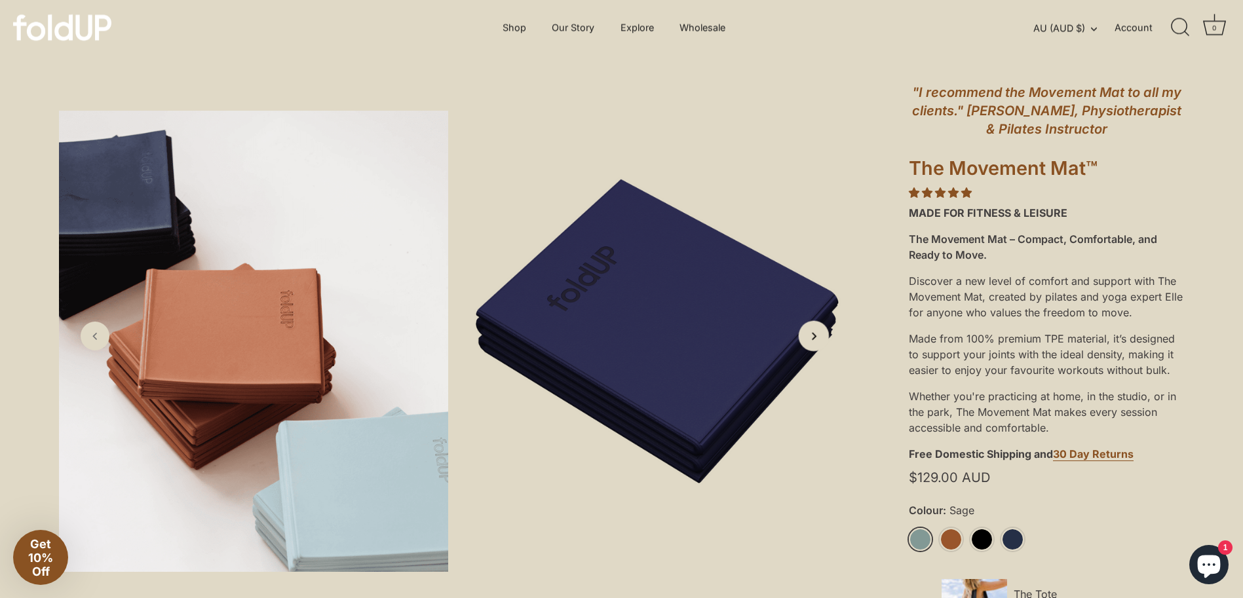
click at [818, 350] on link "Next slide" at bounding box center [814, 336] width 31 height 31
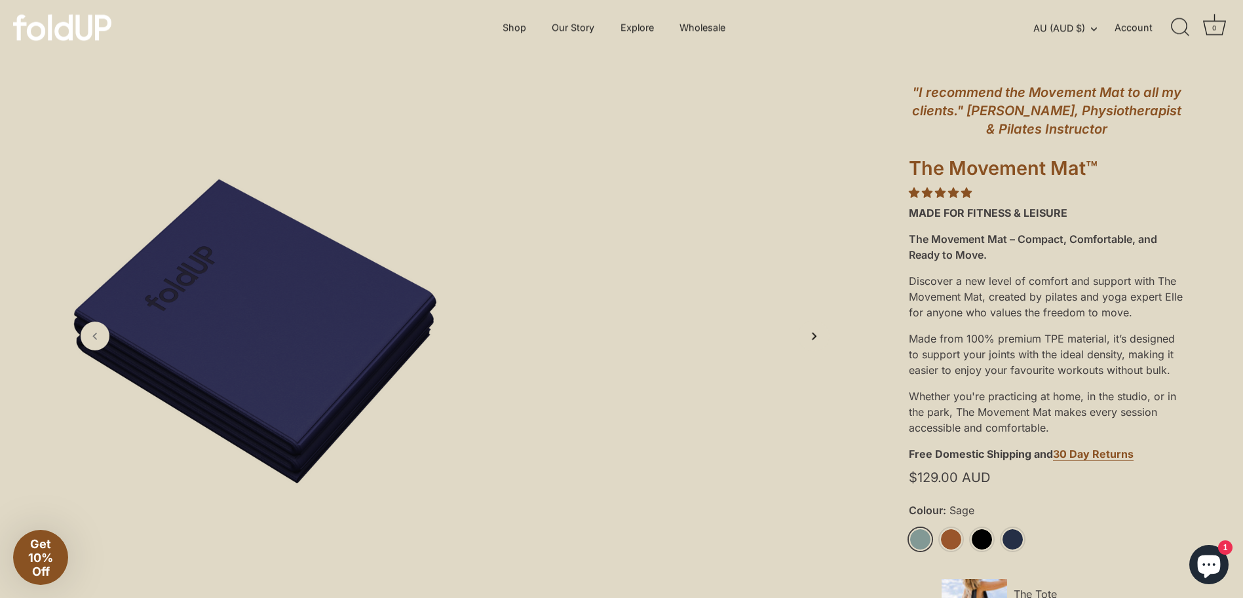
click at [818, 350] on link "Next slide" at bounding box center [814, 336] width 31 height 31
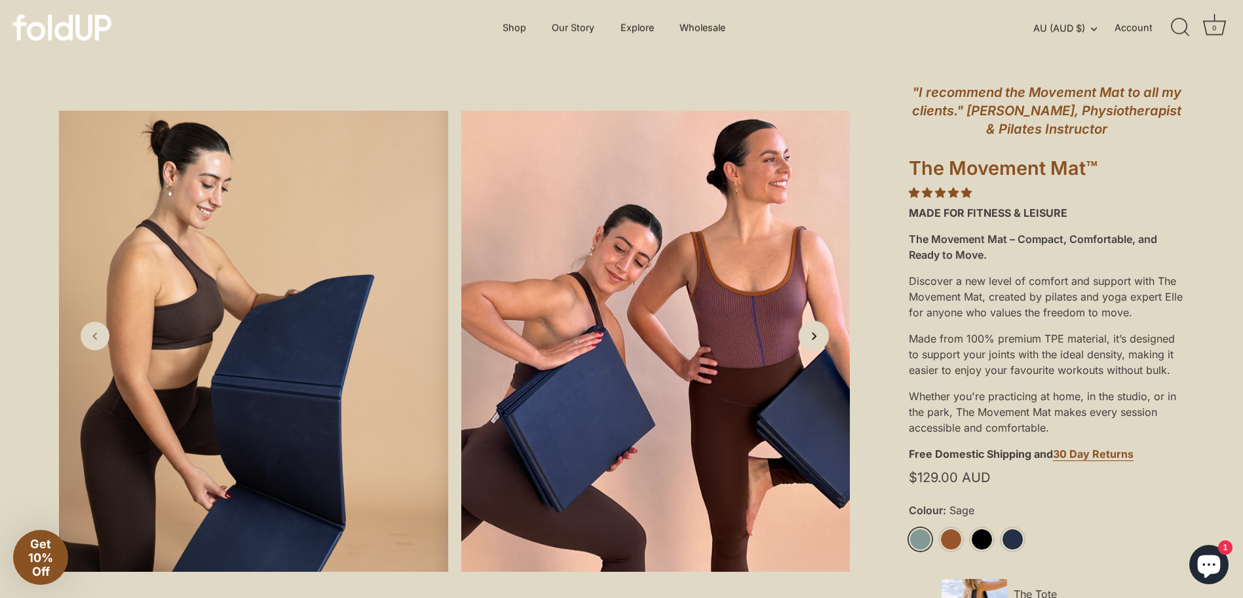
click at [818, 350] on link "Next slide" at bounding box center [814, 336] width 31 height 31
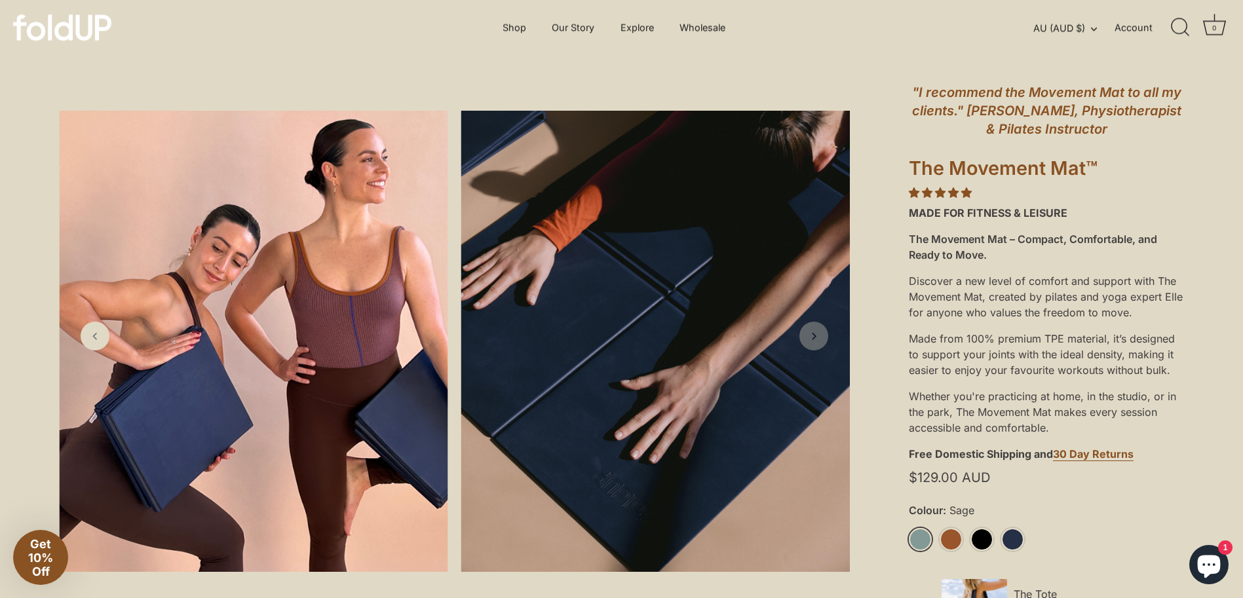
click at [818, 350] on link "Next slide" at bounding box center [813, 336] width 29 height 29
